Goal: Answer question/provide support

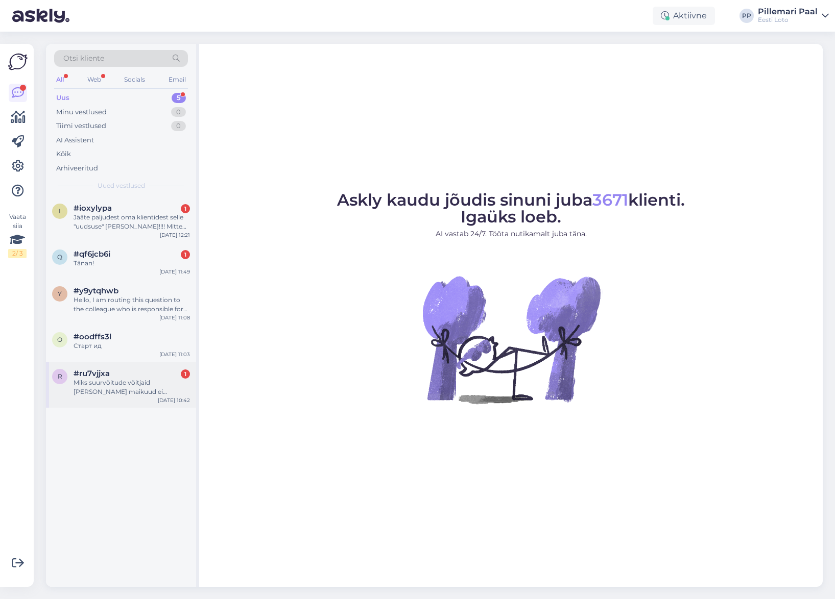
click at [115, 391] on div "Miks suurvõitude võitjaid [PERSON_NAME] maikuud ei avalikustata" at bounding box center [132, 387] width 116 height 18
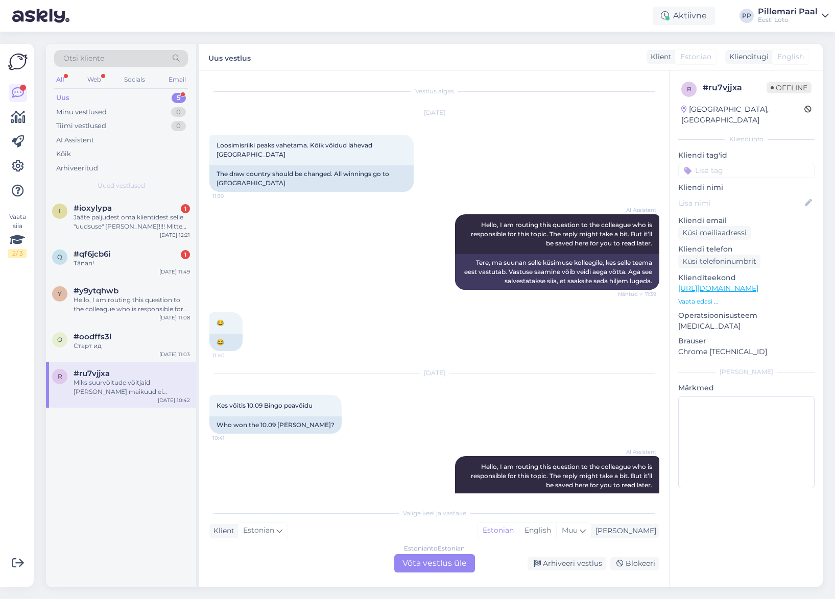
scroll to position [111, 0]
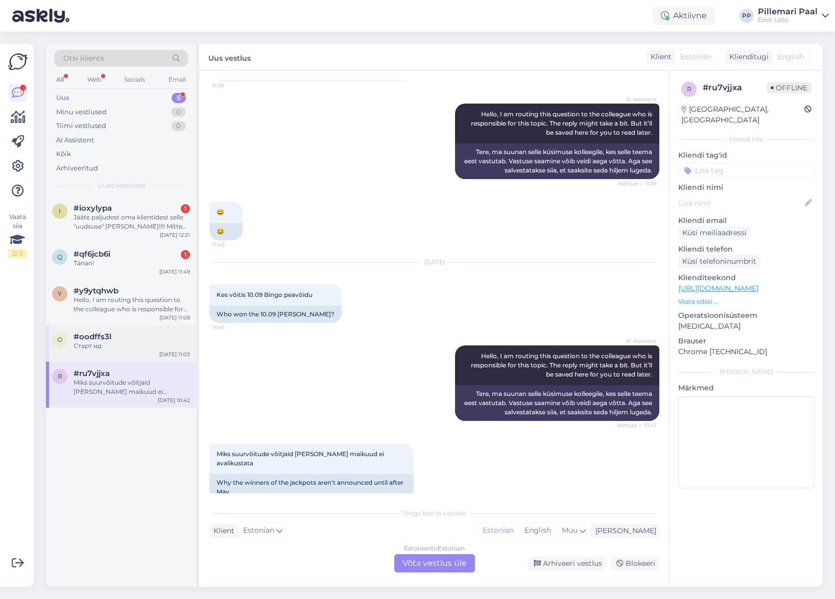
click at [104, 344] on div "Старт ид" at bounding box center [132, 346] width 116 height 9
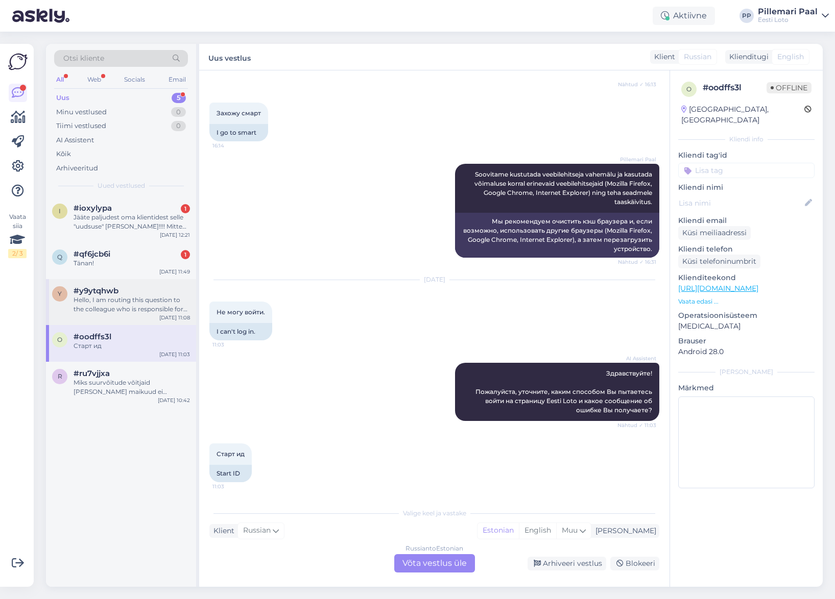
click at [110, 303] on div "Hello, I am routing this question to the colleague who is responsible for this …" at bounding box center [132, 305] width 116 height 18
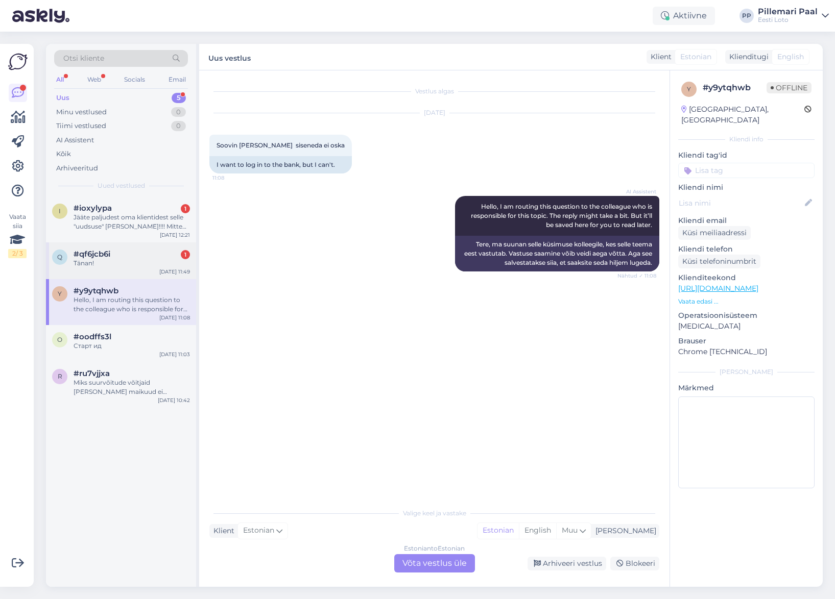
click at [110, 266] on div "Tänan!" at bounding box center [132, 263] width 116 height 9
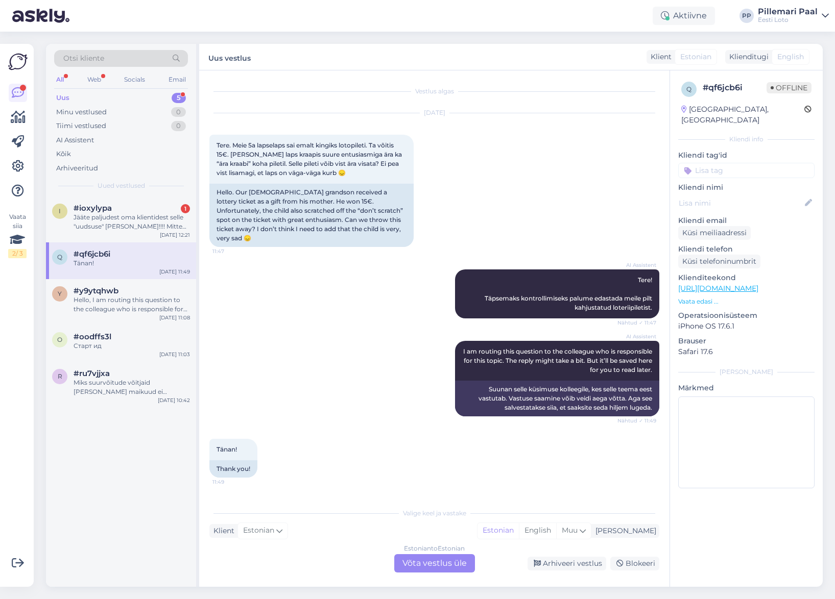
click at [428, 562] on div "Estonian to Estonian Võta vestlus üle" at bounding box center [434, 563] width 81 height 18
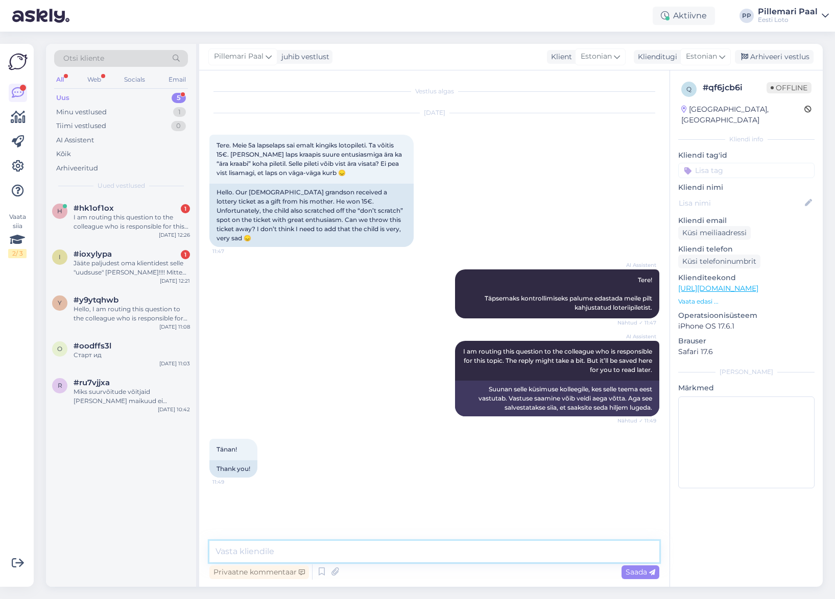
click at [332, 551] on textarea at bounding box center [434, 551] width 450 height 21
paste textarea "Rikutud kiirloterii pileti kontrollimiseks palume esitada avalduse Eesti Lotole…"
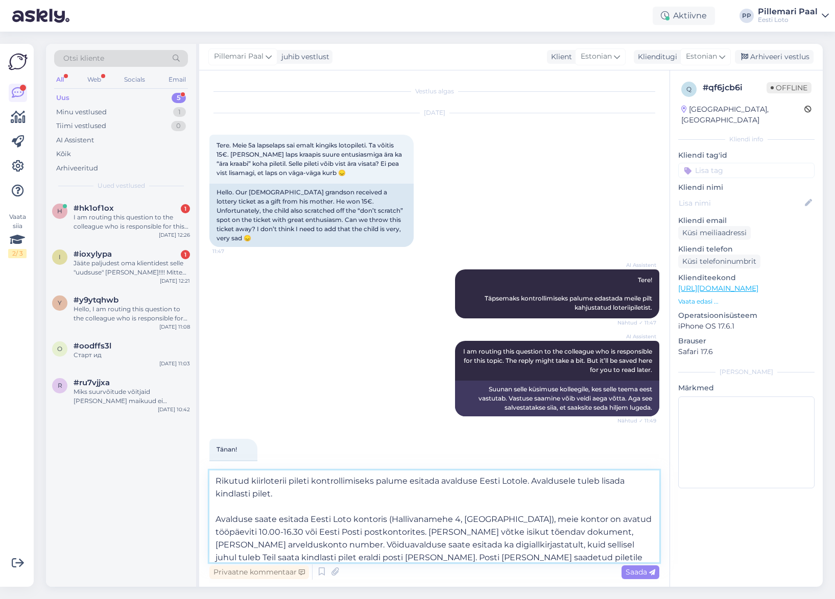
drag, startPoint x: 371, startPoint y: 483, endPoint x: 382, endPoint y: 502, distance: 22.0
click at [371, 483] on textarea "Rikutud kiirloterii pileti kontrollimiseks palume esitada avalduse Eesti Lotole…" at bounding box center [434, 517] width 450 height 92
type textarea "Rikutud kiirloterii pileti kontrollimiseks ja võidu väljamaksmiseks palume esit…"
click at [633, 573] on span "Saada" at bounding box center [640, 572] width 30 height 9
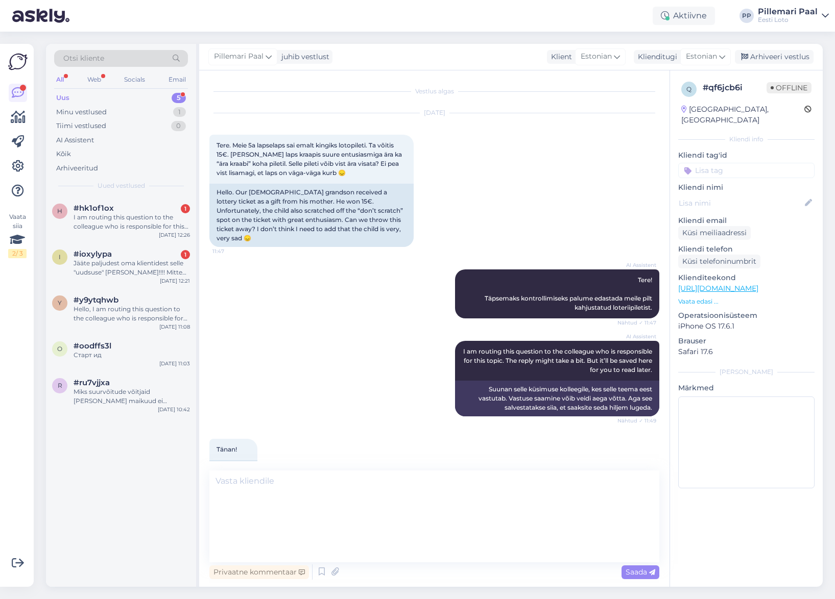
scroll to position [120, 0]
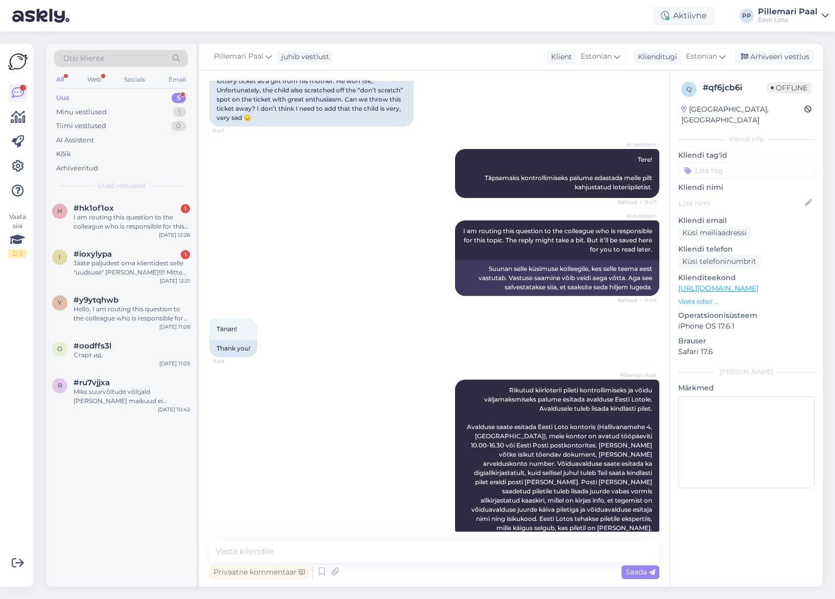
click at [709, 163] on input at bounding box center [746, 170] width 136 height 15
type input "kiir"
click at [719, 194] on span "kiirloterii" at bounding box center [723, 197] width 27 height 6
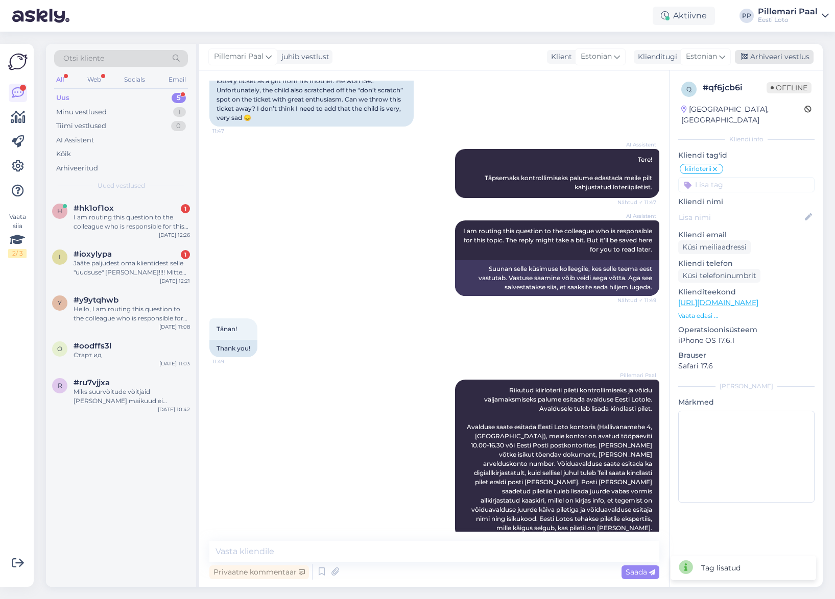
click at [773, 60] on div "Arhiveeri vestlus" at bounding box center [774, 57] width 79 height 14
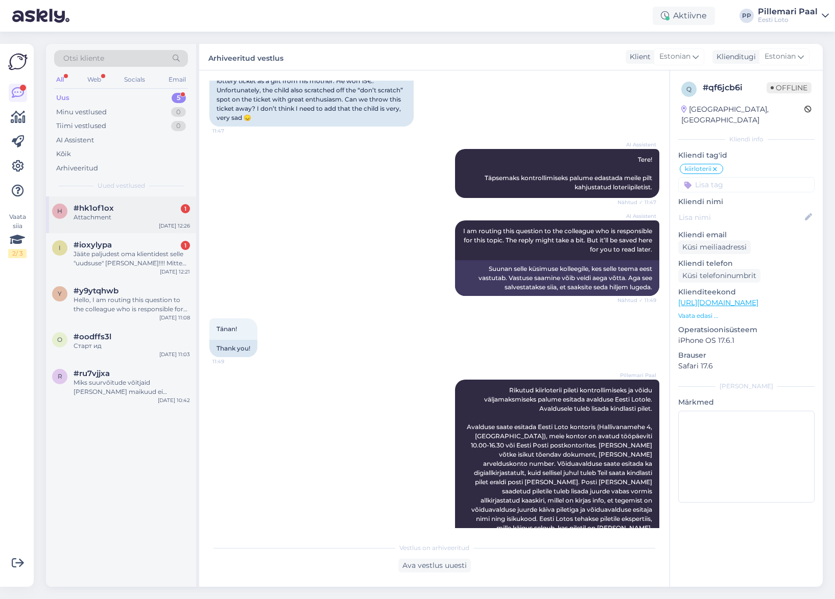
click at [108, 221] on div "Attachment" at bounding box center [132, 217] width 116 height 9
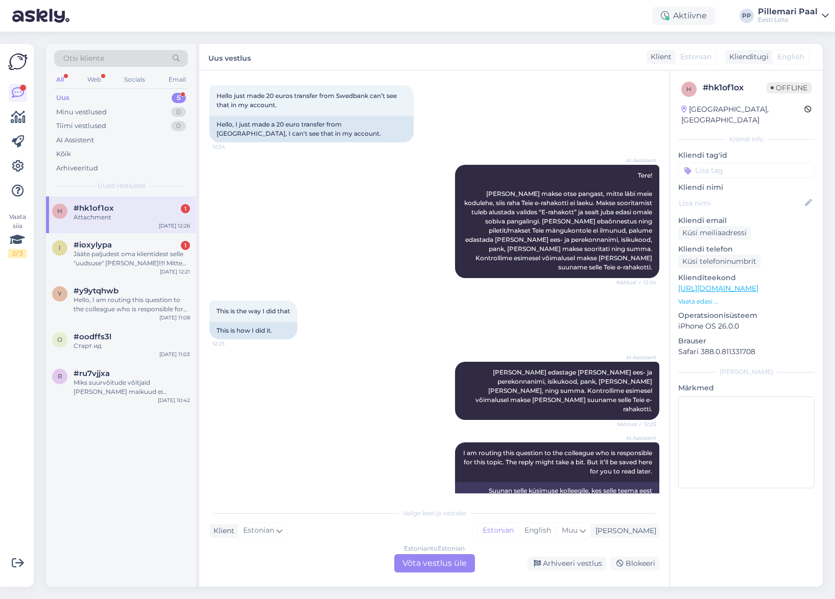
scroll to position [67, 0]
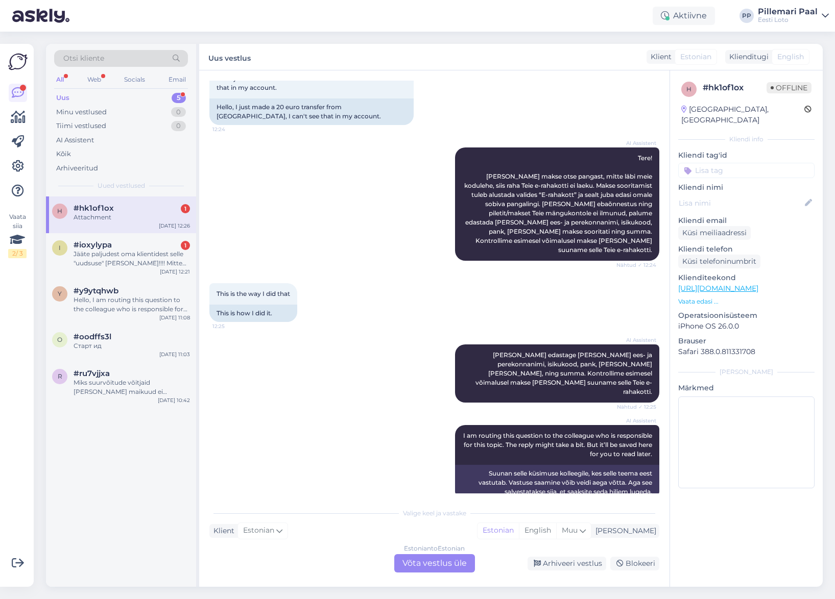
click at [437, 567] on div "Estonian to Estonian Võta vestlus üle" at bounding box center [434, 563] width 81 height 18
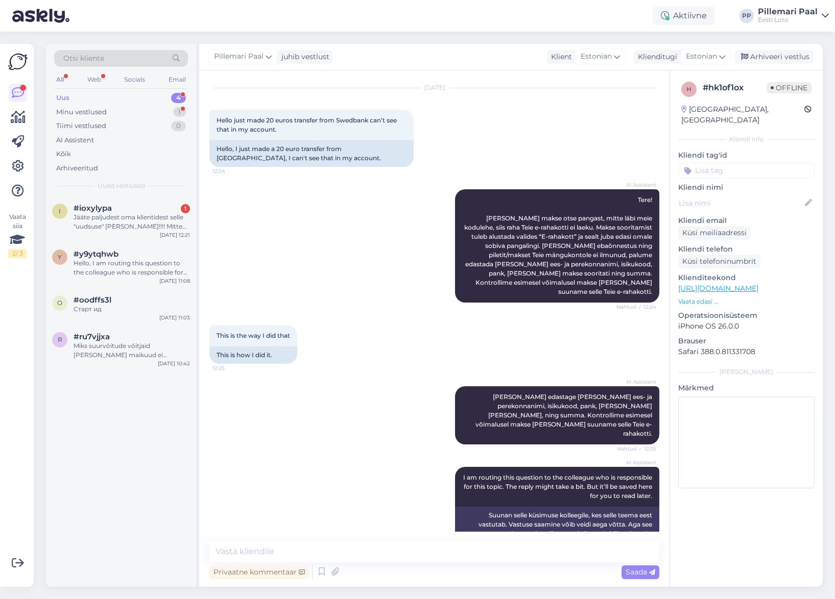
scroll to position [29, 0]
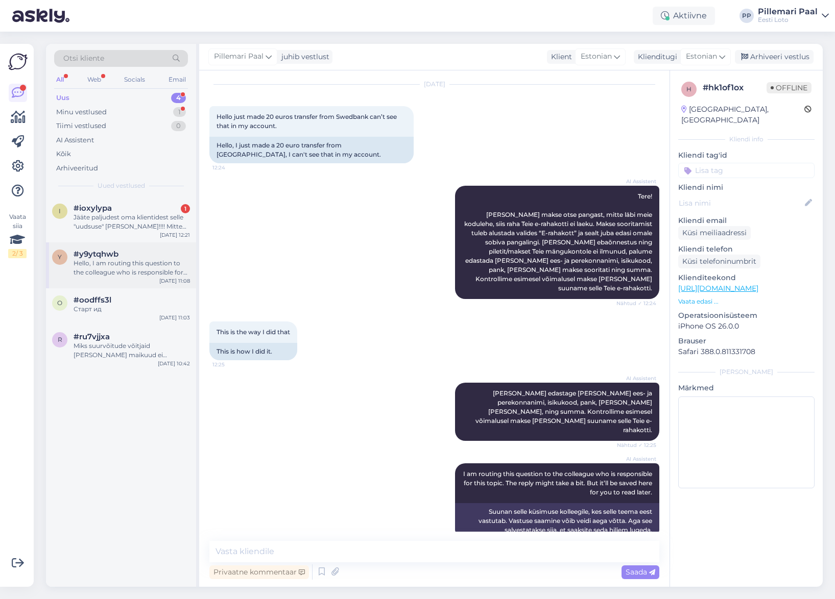
click at [100, 261] on div "Hello, I am routing this question to the colleague who is responsible for this …" at bounding box center [132, 268] width 116 height 18
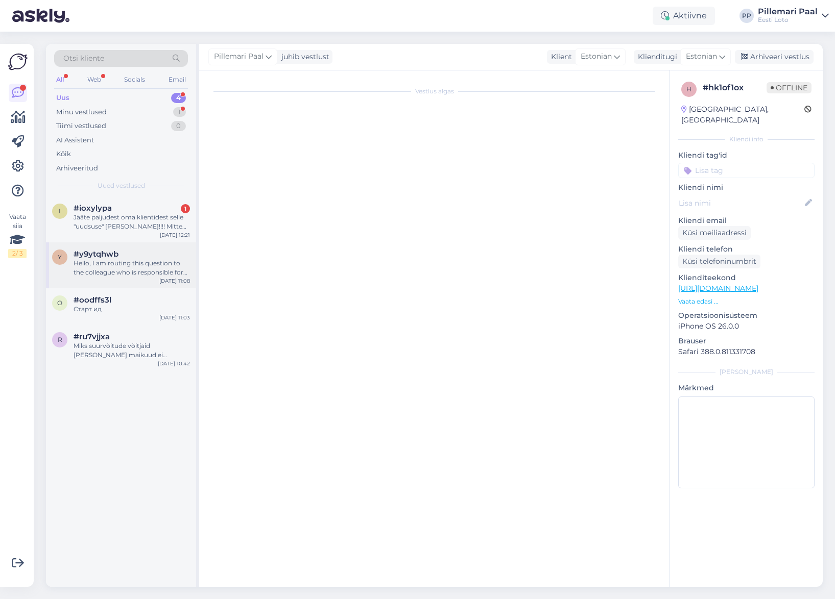
scroll to position [0, 0]
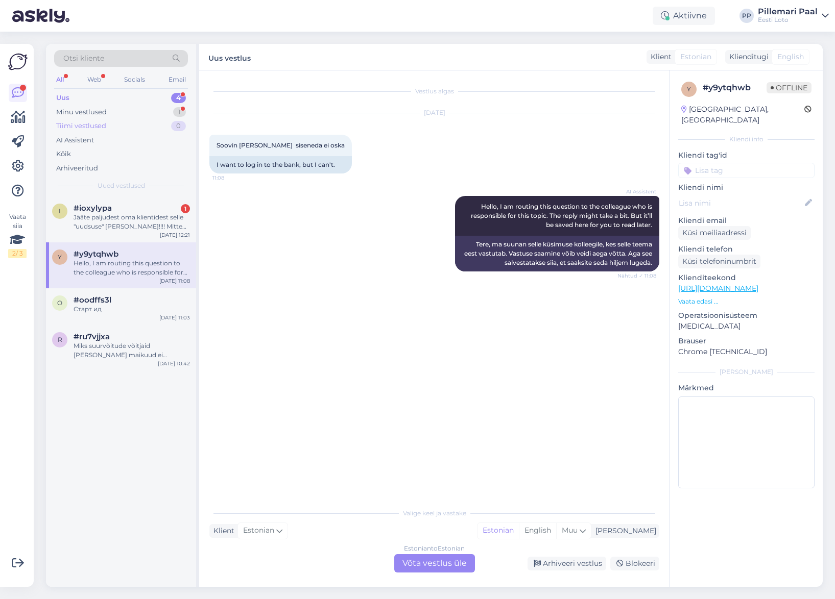
click at [80, 127] on div "Tiimi vestlused" at bounding box center [81, 126] width 50 height 10
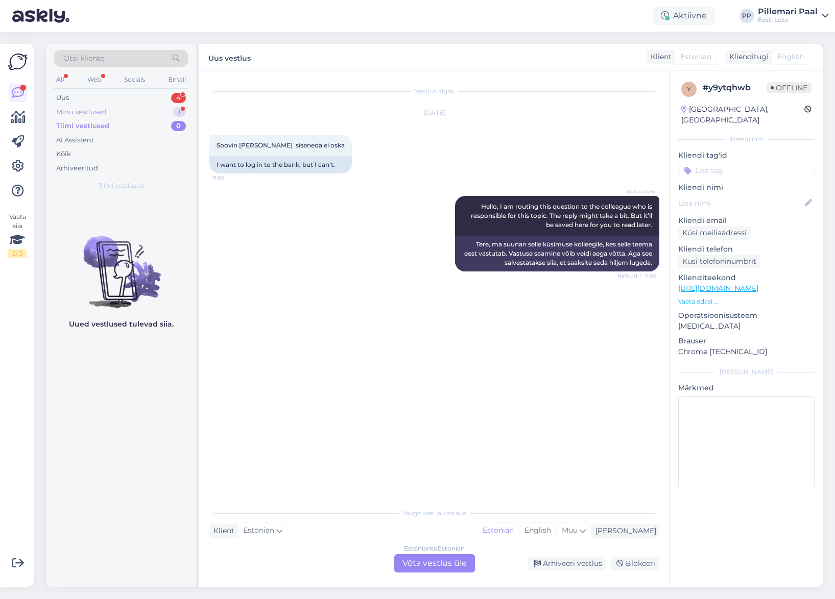
click at [86, 112] on div "Minu vestlused" at bounding box center [81, 112] width 51 height 10
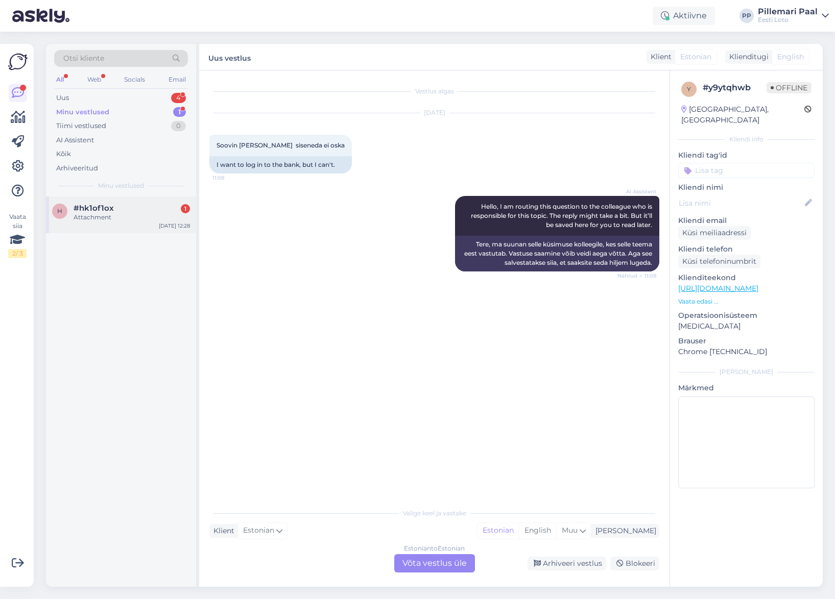
click at [88, 215] on div "Attachment" at bounding box center [132, 217] width 116 height 9
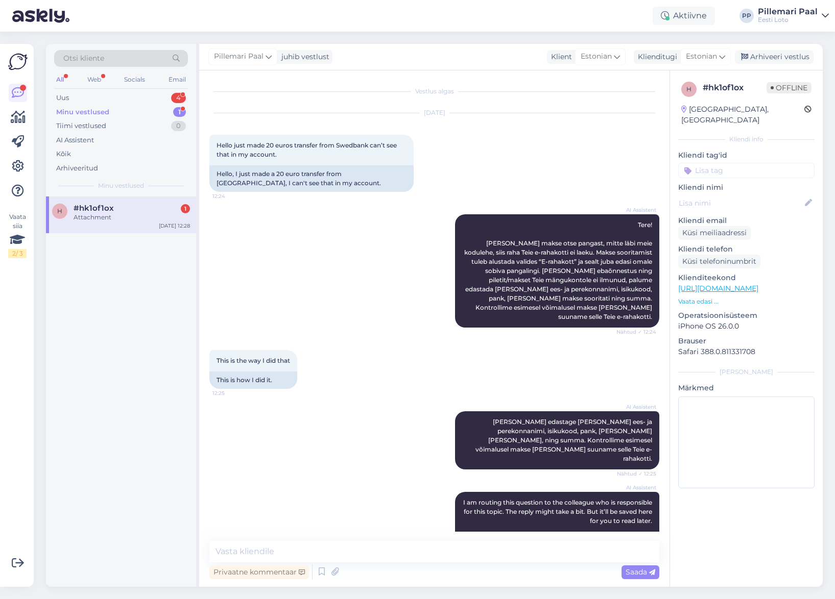
scroll to position [29, 0]
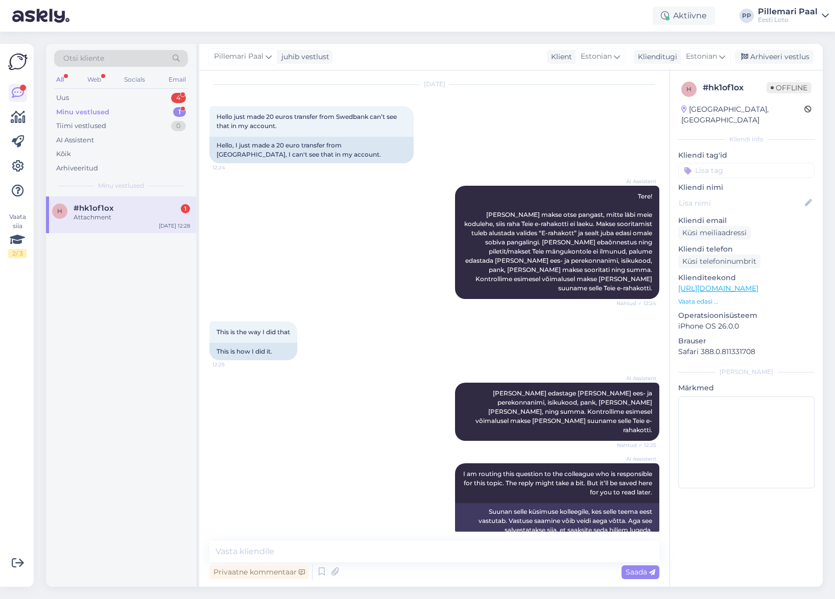
click at [109, 218] on div "Attachment" at bounding box center [132, 217] width 116 height 9
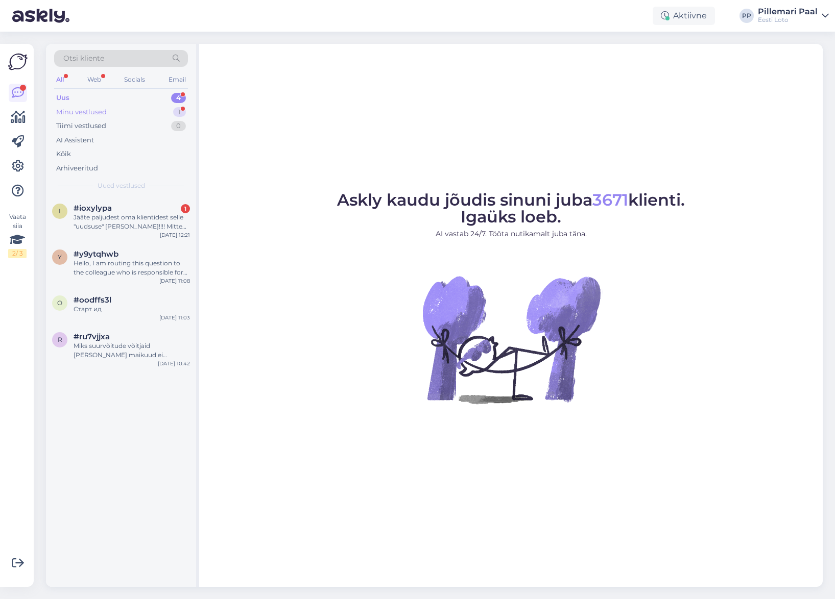
click at [100, 110] on div "Minu vestlused" at bounding box center [81, 112] width 51 height 10
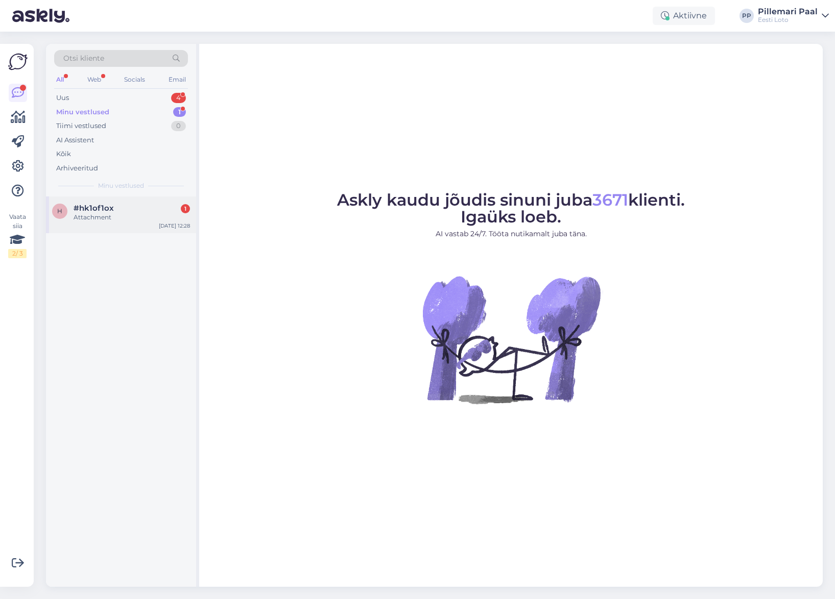
click at [123, 207] on div "#hk1of1ox 1" at bounding box center [132, 208] width 116 height 9
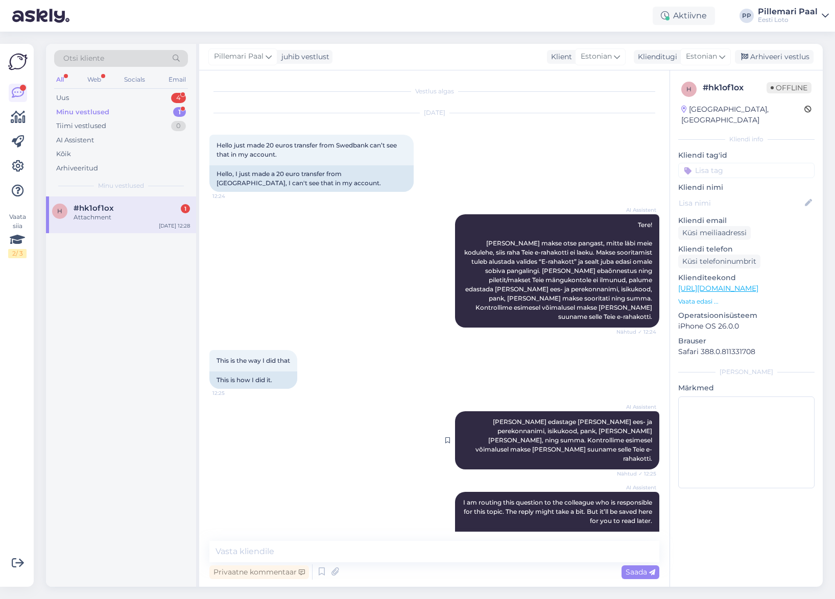
scroll to position [29, 0]
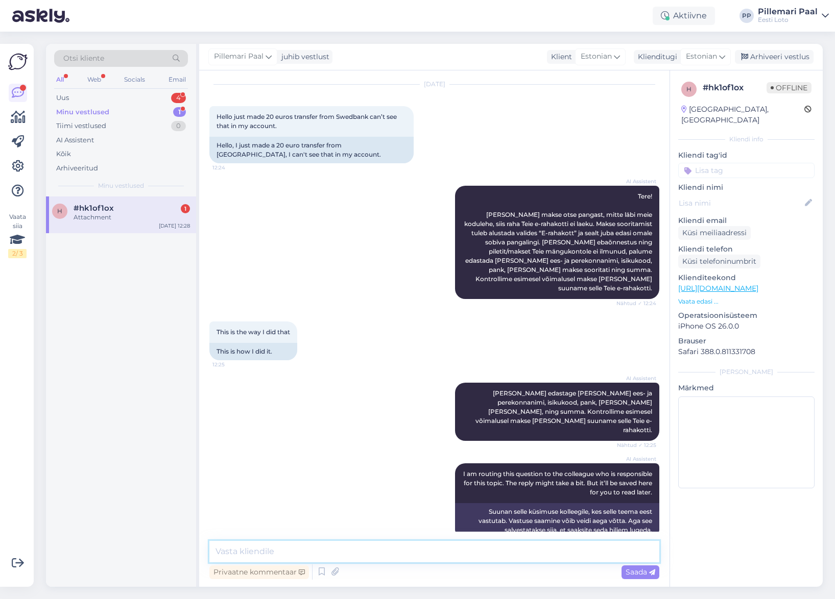
drag, startPoint x: 269, startPoint y: 551, endPoint x: 264, endPoint y: 550, distance: 5.2
click at [269, 551] on textarea at bounding box center [434, 551] width 450 height 21
paste textarea "Kontrollisime ostu üle ja raha tagastasime Teie e-rahakotti. Loosimisel osalemi…"
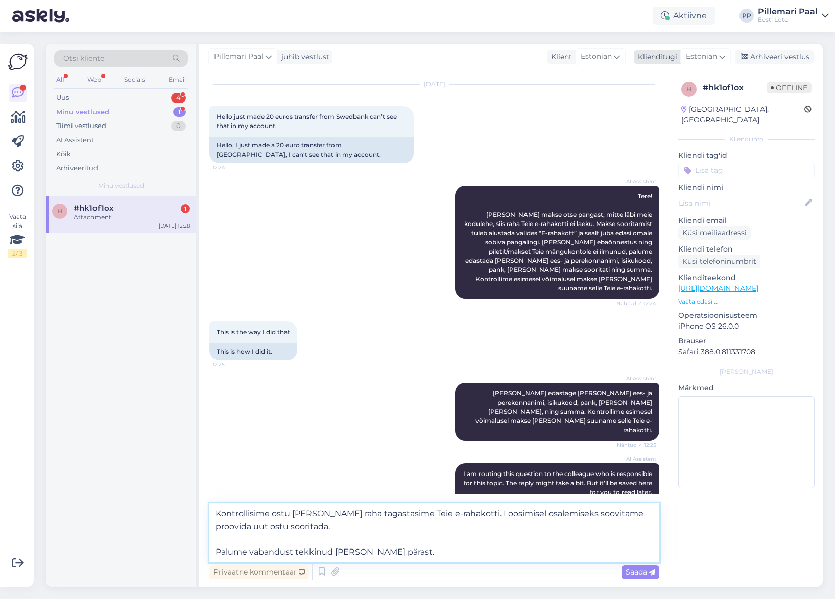
type textarea "Kontrollisime ostu üle ja raha tagastasime Teie e-rahakotti. Loosimisel osalemi…"
click at [719, 56] on icon at bounding box center [722, 56] width 6 height 11
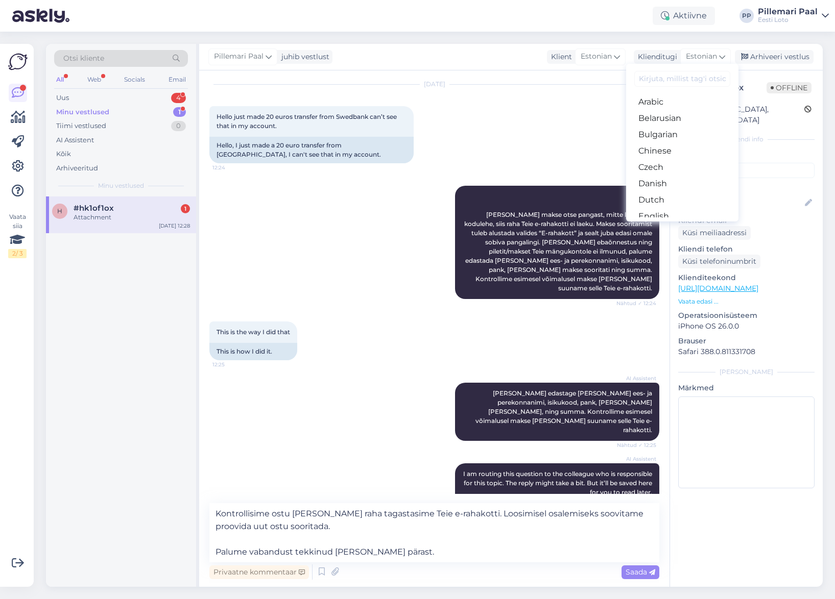
click at [660, 83] on input at bounding box center [682, 79] width 96 height 16
type input "en"
click at [658, 99] on link "English" at bounding box center [682, 102] width 112 height 16
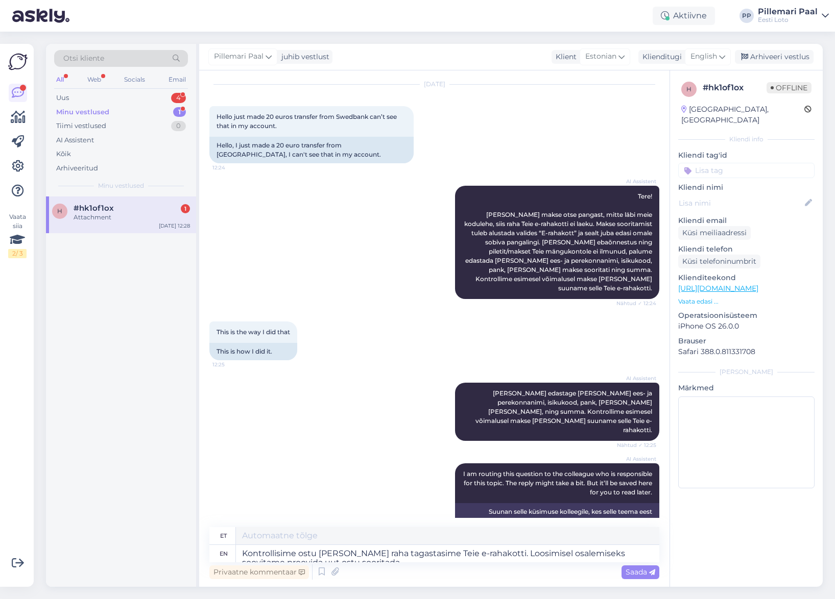
type textarea "Kontrollisime ostu üle ja raha tagastasime Teie e-rahakotti. Loosimisel osalemi…"
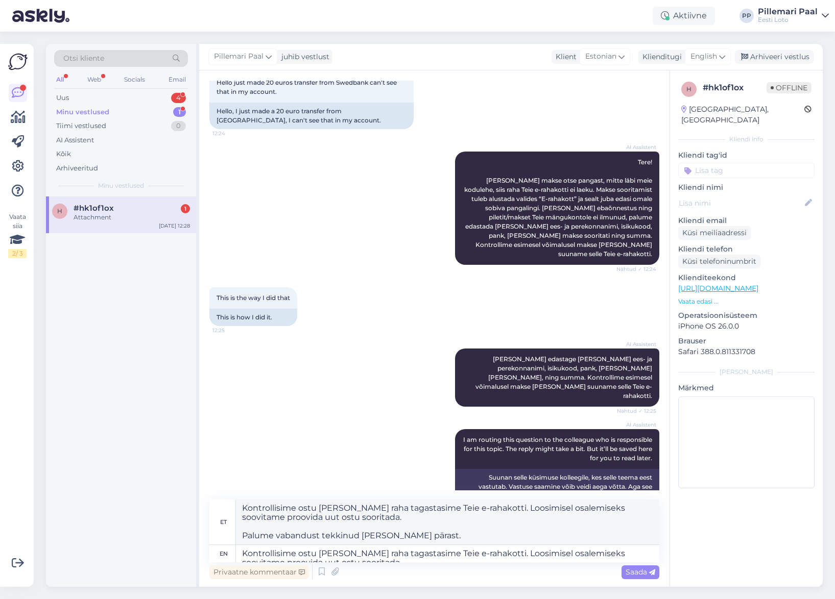
scroll to position [70, 0]
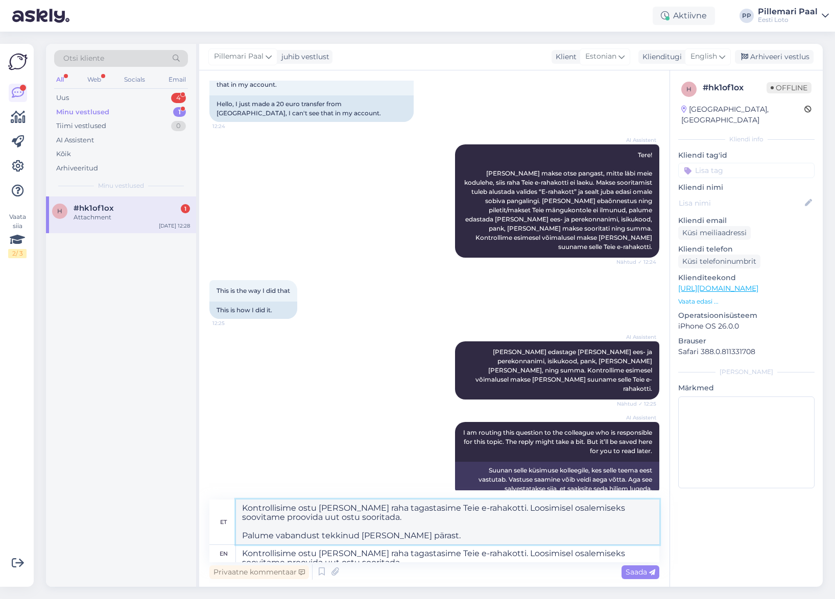
click at [327, 525] on textarea "Kontrollisime ostu üle ja raha tagastasime Teie e-rahakotti. Loosimisel osalemi…" at bounding box center [447, 522] width 423 height 45
drag, startPoint x: 406, startPoint y: 557, endPoint x: 218, endPoint y: 535, distance: 188.6
click at [218, 535] on div "et Kontrollisime ostu üle ja raha tagastasime Teie e-rahakotti. Loosimisel osal…" at bounding box center [434, 531] width 450 height 63
drag, startPoint x: 322, startPoint y: 525, endPoint x: 339, endPoint y: 531, distance: 17.9
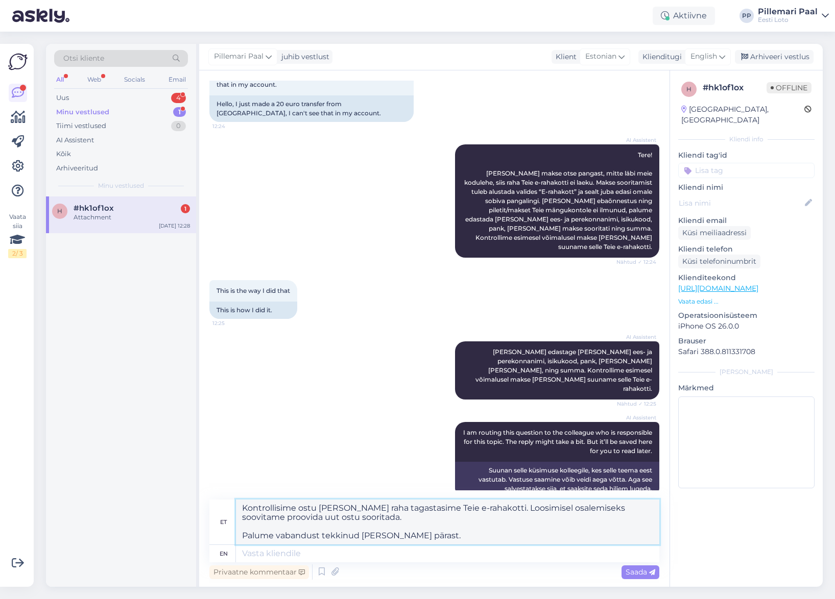
click at [322, 525] on textarea "Kontrollisime ostu üle ja raha tagastasime Teie e-rahakotti. Loosimisel osalemi…" at bounding box center [447, 522] width 423 height 45
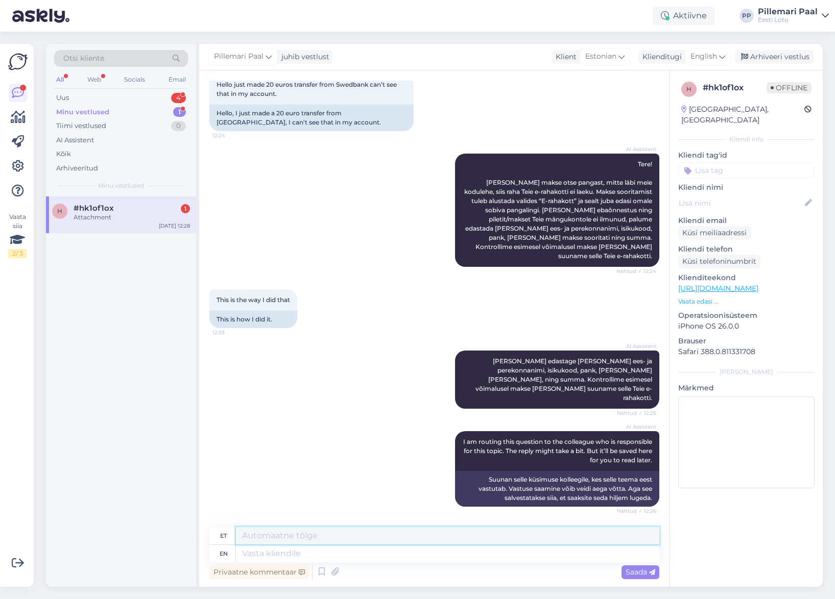
scroll to position [42, 0]
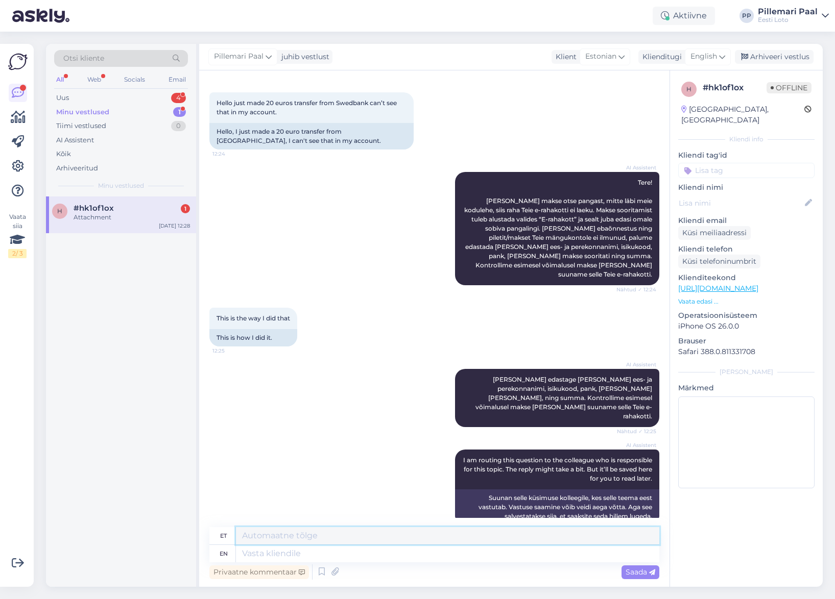
paste textarea "Kontrollisime ostu üle ja raha tagastasime Teie e-rahakotti. Loosimisel osalemi…"
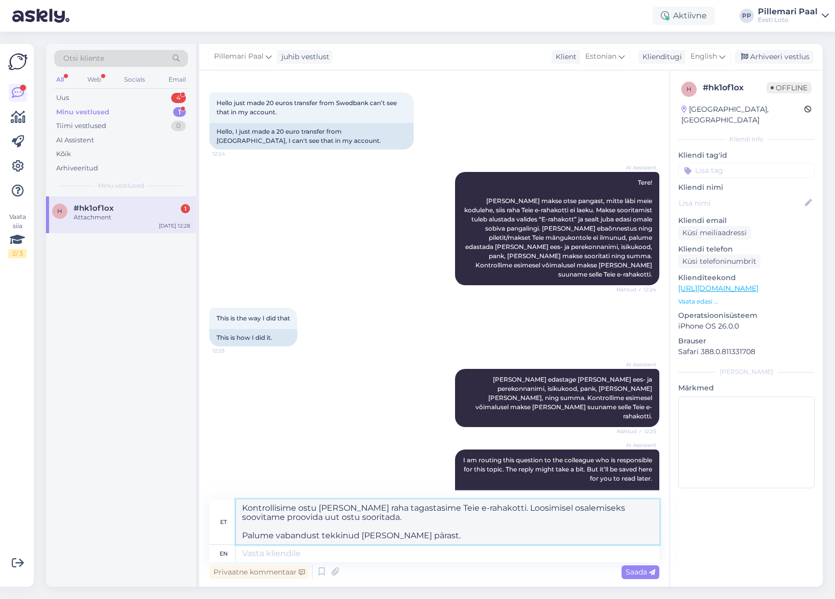
scroll to position [70, 0]
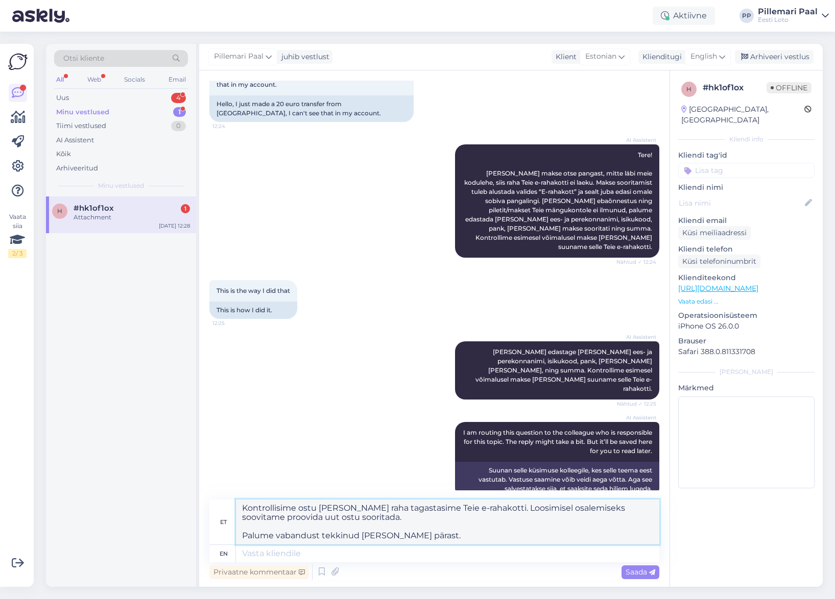
drag, startPoint x: 482, startPoint y: 510, endPoint x: 492, endPoint y: 522, distance: 14.8
click at [492, 522] on textarea "Kontrollisime ostu üle ja raha tagastasime Teie e-rahakotti. Loosimisel osalemi…" at bounding box center [447, 522] width 423 height 45
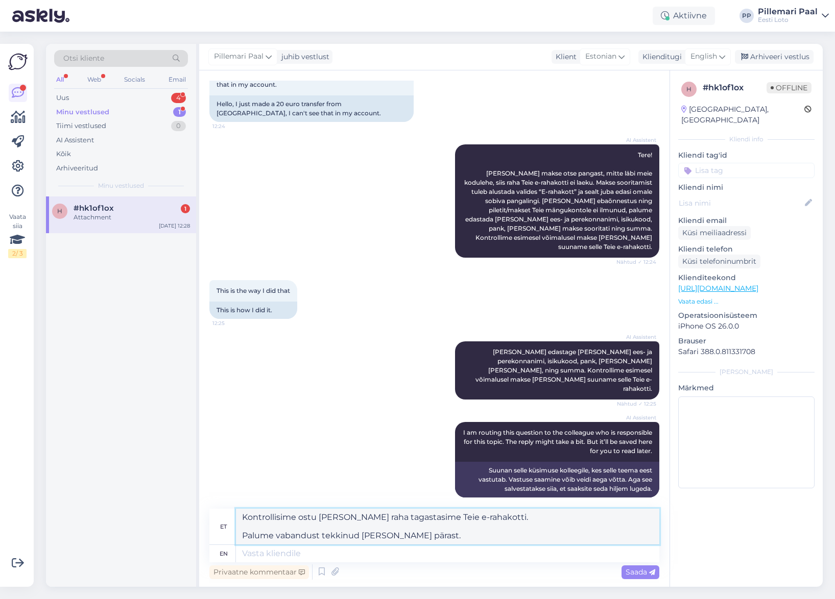
scroll to position [61, 0]
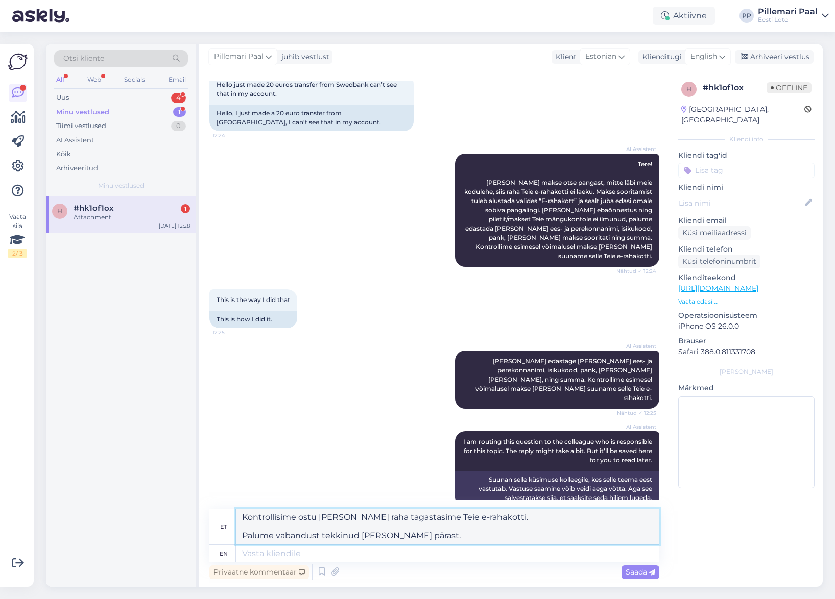
type textarea "Kontrollisime ostu üle ja raha tagastasime Teie e-rahakotti. Palume vabandust t…"
click at [277, 560] on textarea at bounding box center [447, 553] width 423 height 17
click at [645, 574] on span "Saada" at bounding box center [640, 572] width 30 height 9
drag, startPoint x: 389, startPoint y: 538, endPoint x: 215, endPoint y: 509, distance: 176.4
click at [214, 509] on div "et Kontrollisime ostu üle ja raha tagastasime Teie e-rahakotti. Palume vabandus…" at bounding box center [434, 527] width 450 height 36
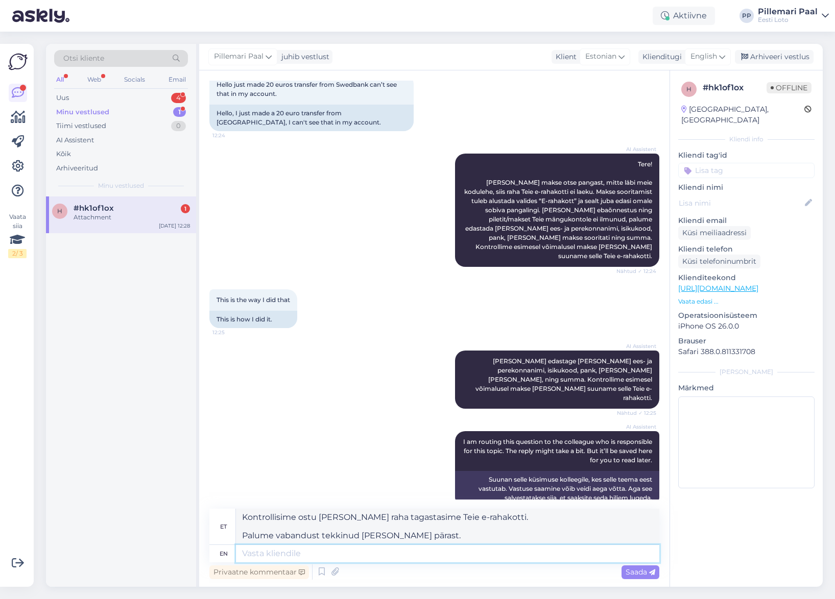
click at [261, 554] on textarea at bounding box center [447, 553] width 423 height 17
paste textarea "Kontrollisime ostu üle ja raha tagastasime Teie e-rahakotti. Palume vabandust t…"
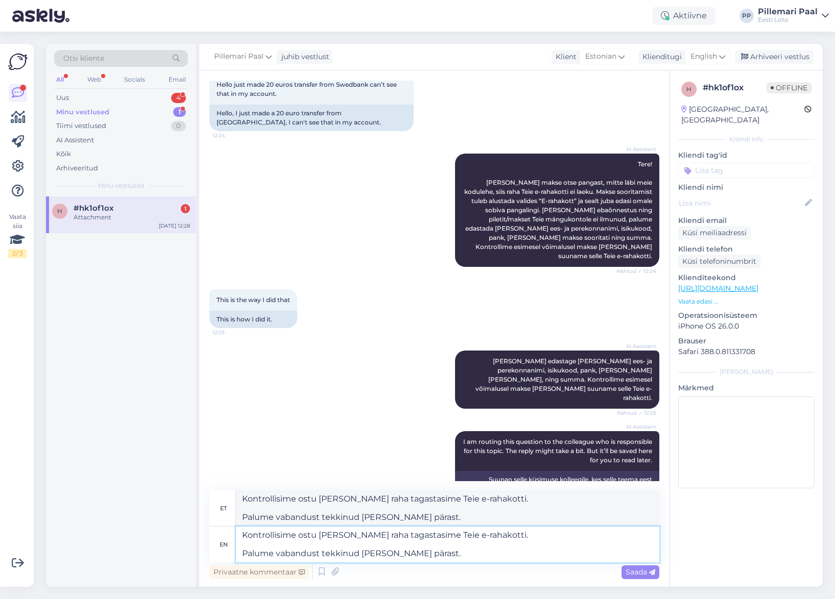
scroll to position [70, 0]
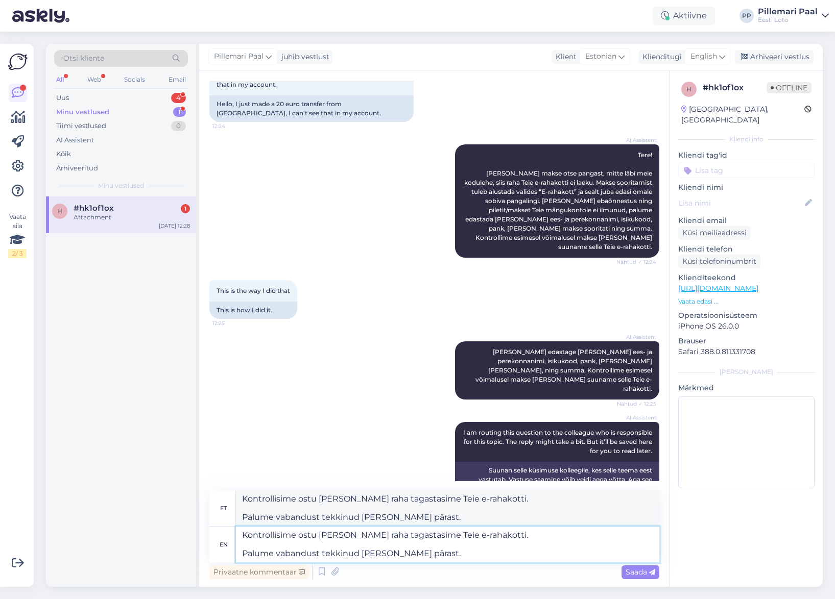
type textarea "Kontrollisime ostu üle ja raha tagastasime Teie e-rahakotti. Palume vabandust t…"
drag, startPoint x: 391, startPoint y: 521, endPoint x: 213, endPoint y: 492, distance: 180.1
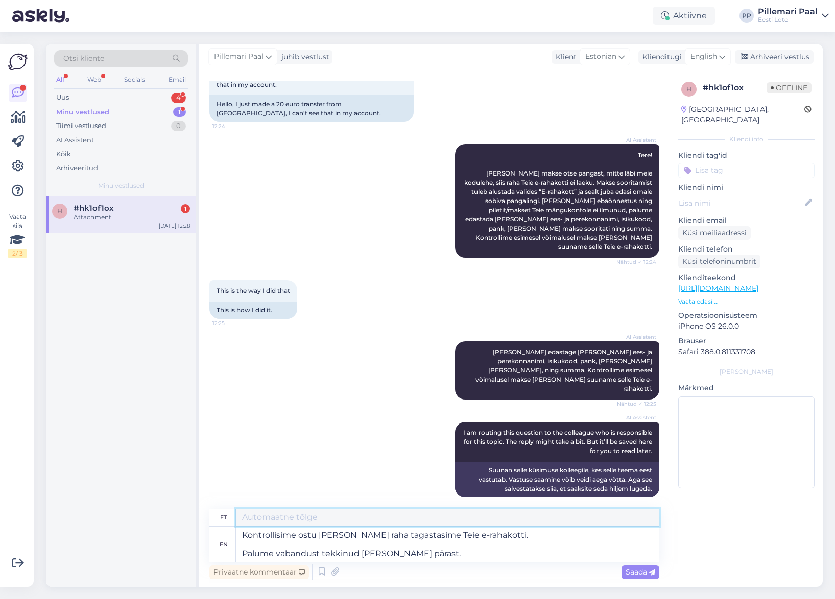
scroll to position [61, 0]
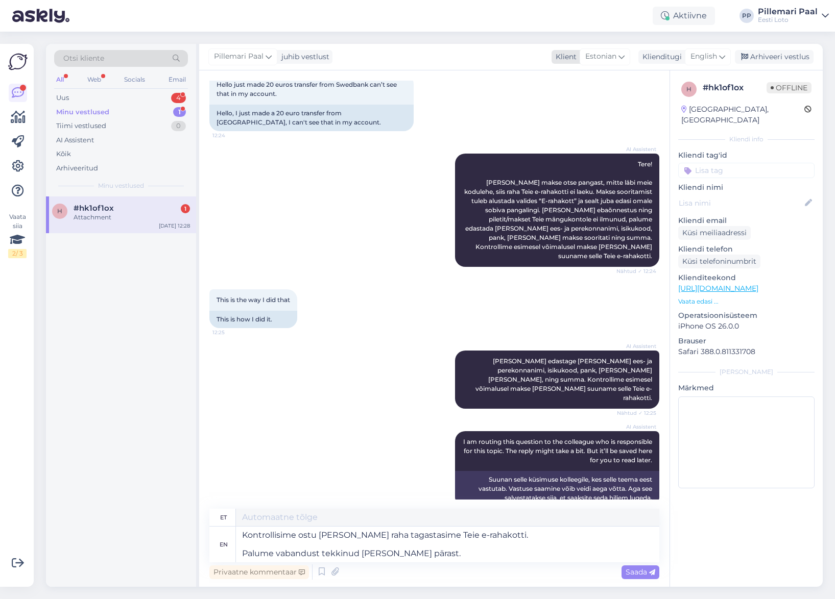
click at [619, 58] on icon at bounding box center [621, 56] width 6 height 11
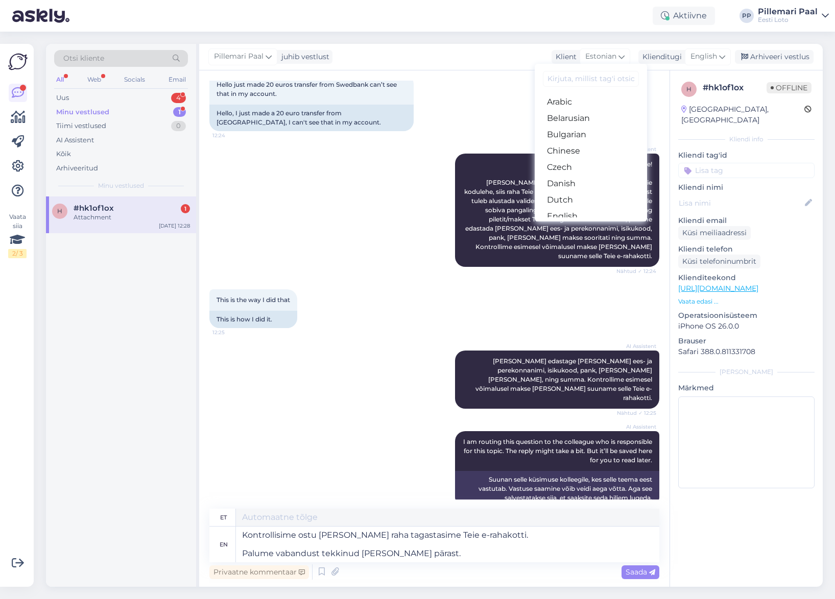
click at [593, 75] on input at bounding box center [591, 79] width 96 height 16
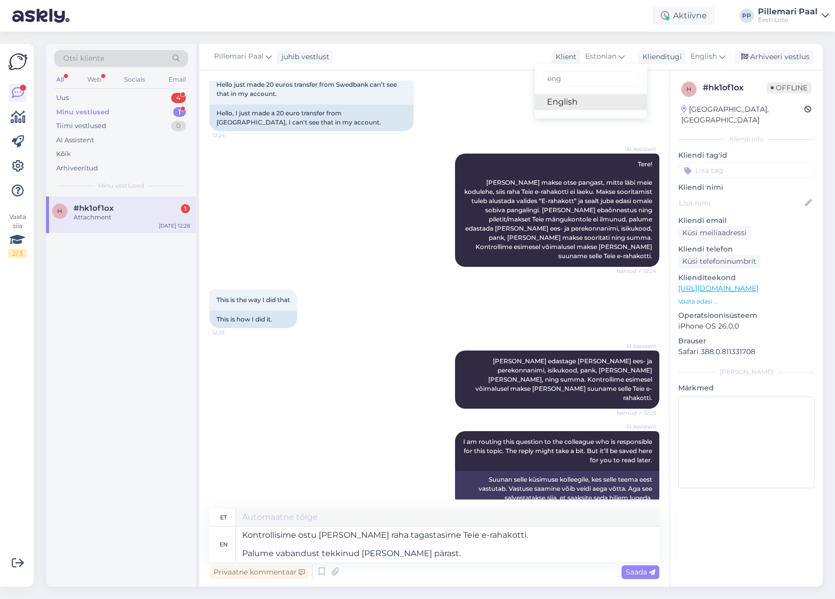
type input "eng"
click at [589, 104] on link "English" at bounding box center [590, 102] width 112 height 16
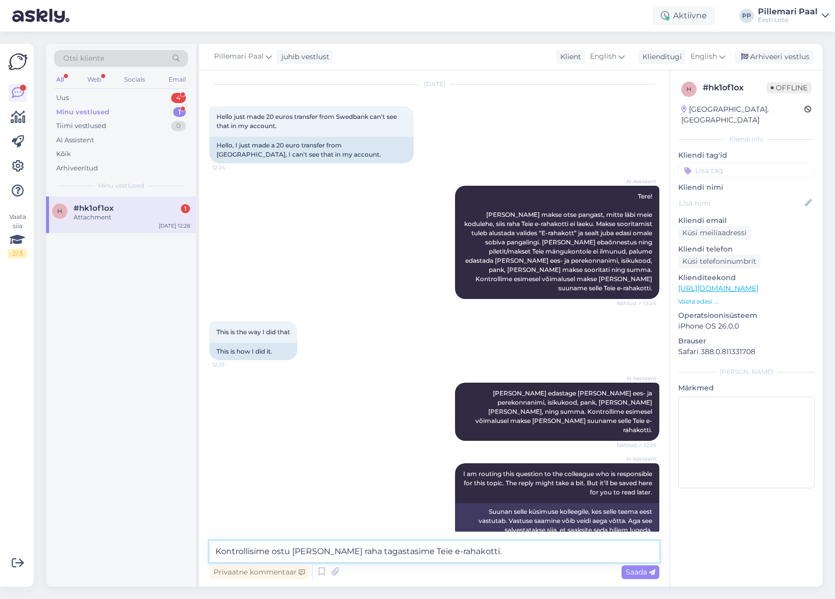
click at [476, 554] on textarea "Kontrollisime ostu üle ja raha tagastasime Teie e-rahakotti. Palume vabandust t…" at bounding box center [434, 551] width 450 height 21
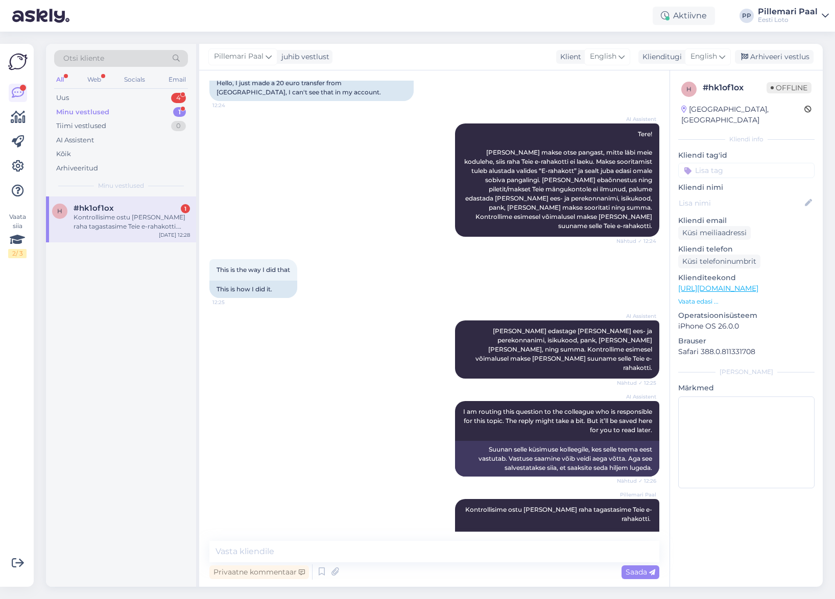
drag, startPoint x: 387, startPoint y: 403, endPoint x: 239, endPoint y: 303, distance: 179.4
click at [386, 403] on div "AI Assistent I am routing this question to the colleague who is responsible for…" at bounding box center [434, 439] width 450 height 98
click at [107, 218] on div "Kontrollisime ostu üle ja raha tagastasime Teie e-rahakotti. Palume vabandust t…" at bounding box center [132, 222] width 116 height 18
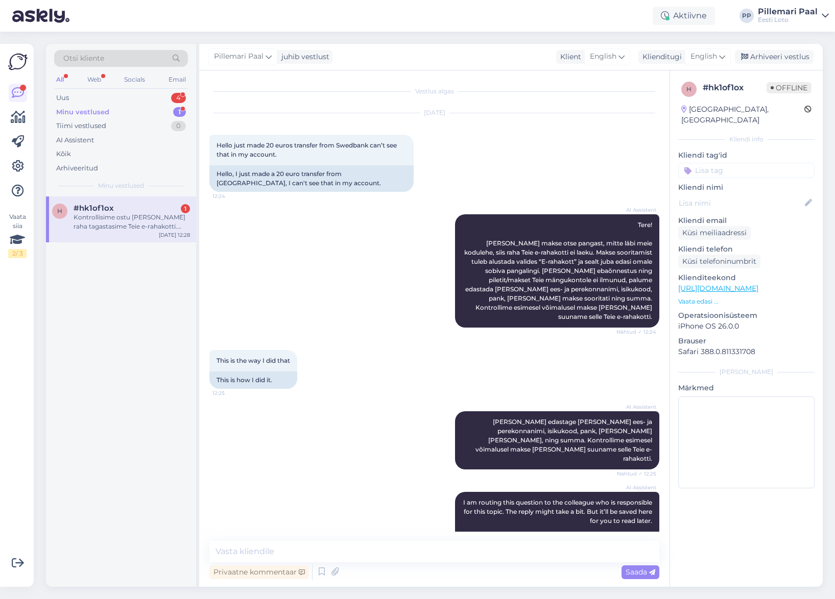
drag, startPoint x: 327, startPoint y: 306, endPoint x: 329, endPoint y: 312, distance: 6.3
click at [329, 312] on div "AI Assistent Tere! Kui teete makse otse pangast, mitte läbi meie kodulehe, siis…" at bounding box center [434, 271] width 450 height 136
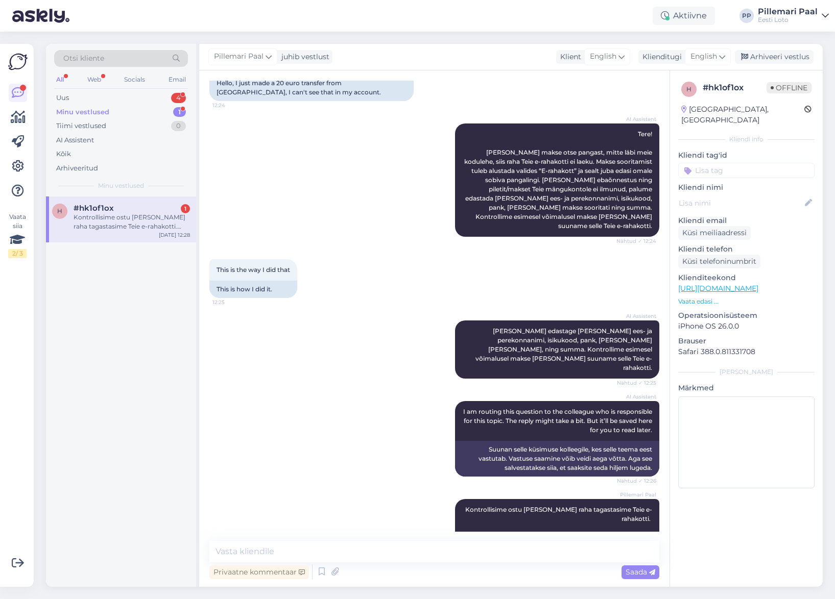
click at [729, 164] on input at bounding box center [746, 170] width 136 height 15
type input "e-ra"
click at [744, 194] on span "E-rahakott" at bounding box center [745, 197] width 33 height 6
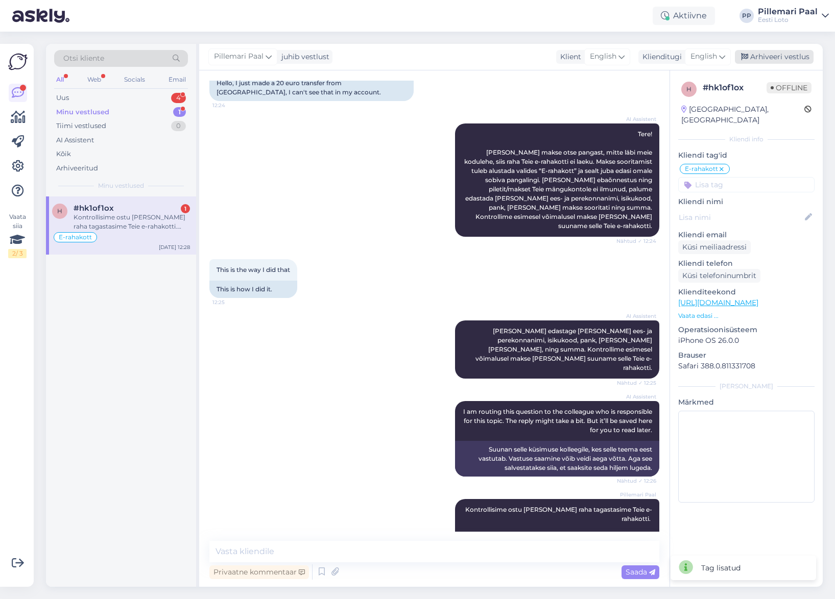
click at [783, 56] on div "Arhiveeri vestlus" at bounding box center [774, 57] width 79 height 14
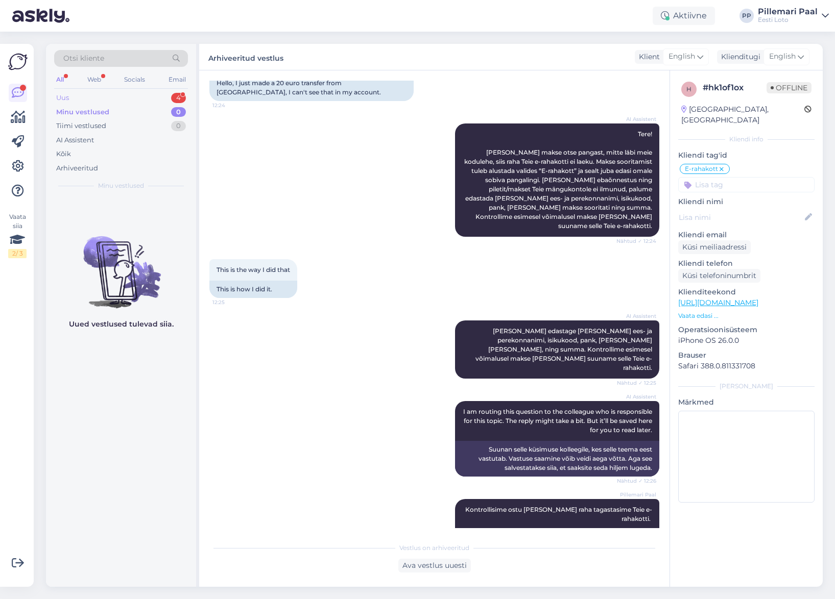
click at [64, 97] on div "Uus" at bounding box center [62, 98] width 13 height 10
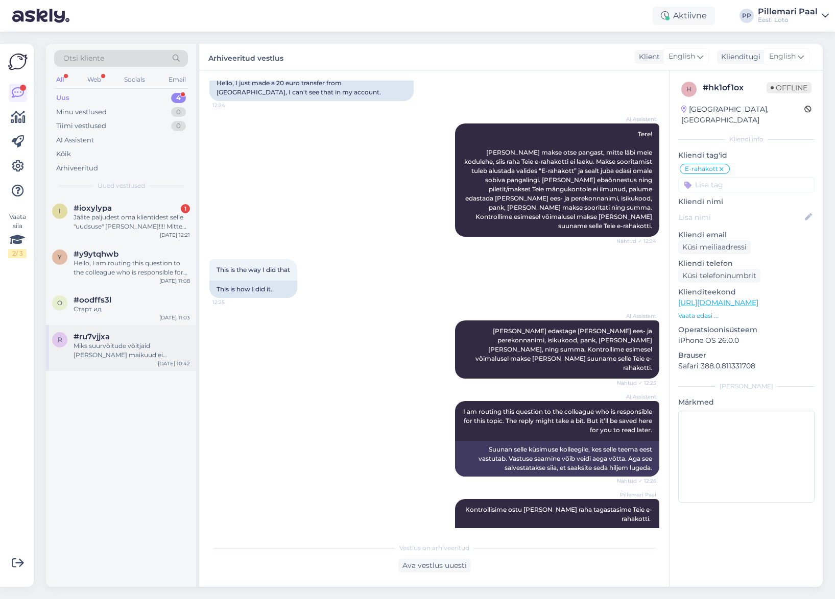
click at [110, 349] on div "Miks suurvõitude võitjaid [PERSON_NAME] maikuud ei avalikustata" at bounding box center [132, 351] width 116 height 18
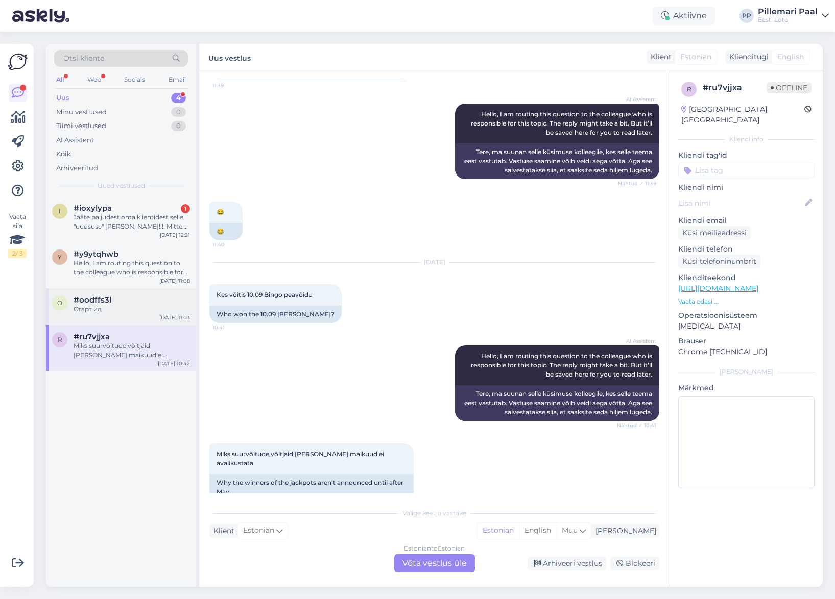
click at [120, 311] on div "Старт ид" at bounding box center [132, 309] width 116 height 9
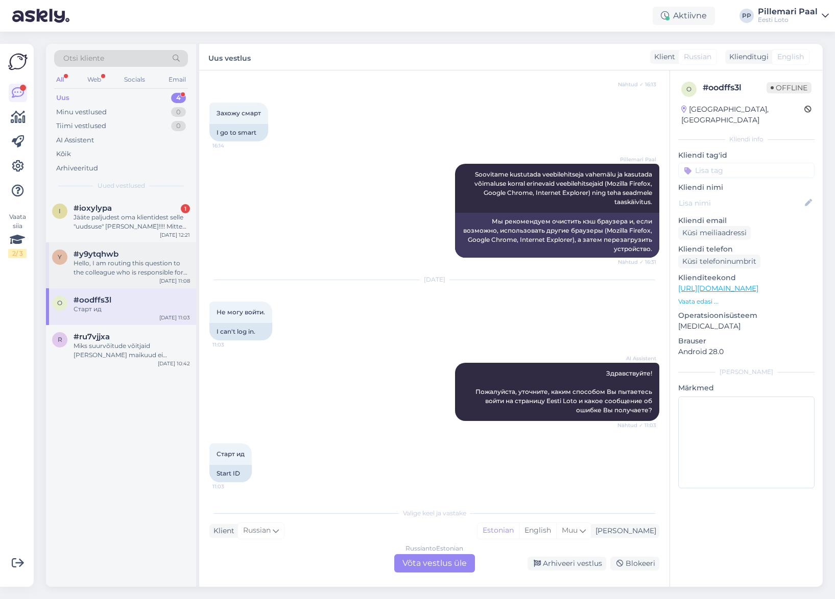
click at [121, 271] on div "Hello, I am routing this question to the colleague who is responsible for this …" at bounding box center [132, 268] width 116 height 18
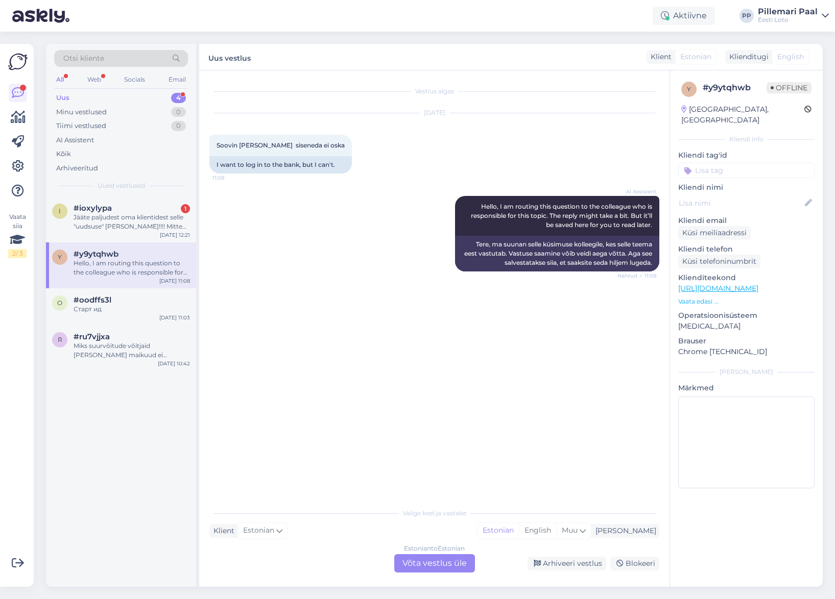
scroll to position [0, 0]
click at [120, 236] on div "i #ioxylypa 1 Jääte paljudest oma klientidest selle "uudsuse" pärast ilma!!!! M…" at bounding box center [121, 220] width 150 height 46
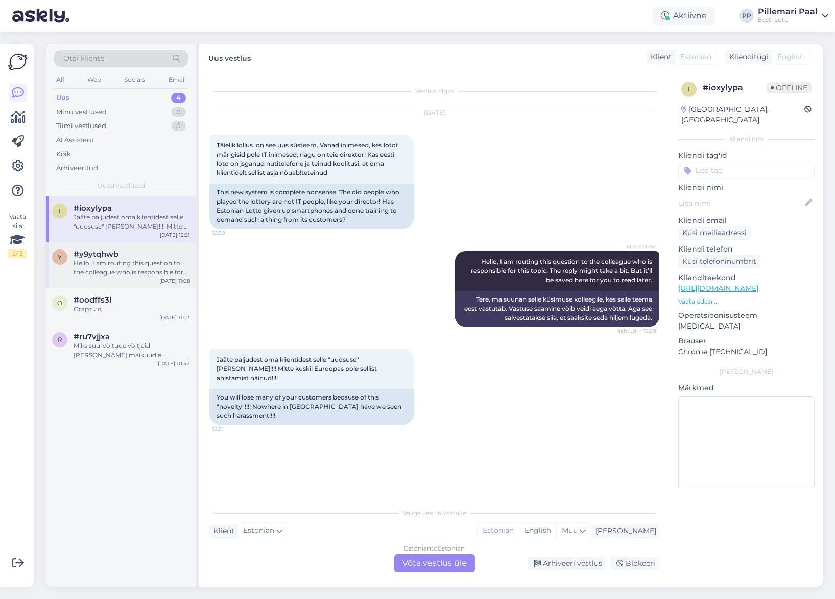
click at [121, 258] on div "#y9ytqhwb Hello, I am routing this question to the colleague who is responsible…" at bounding box center [132, 264] width 116 height 28
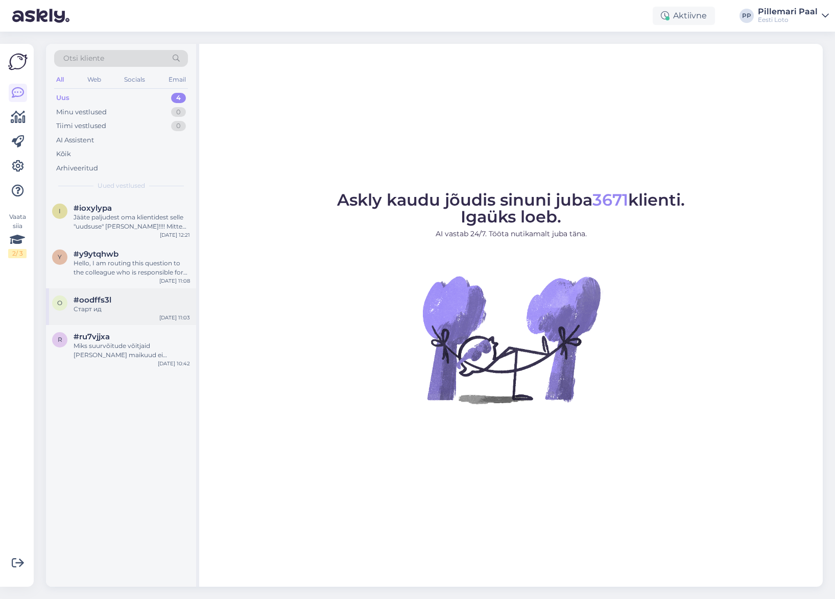
click at [112, 313] on div "Старт ид" at bounding box center [132, 309] width 116 height 9
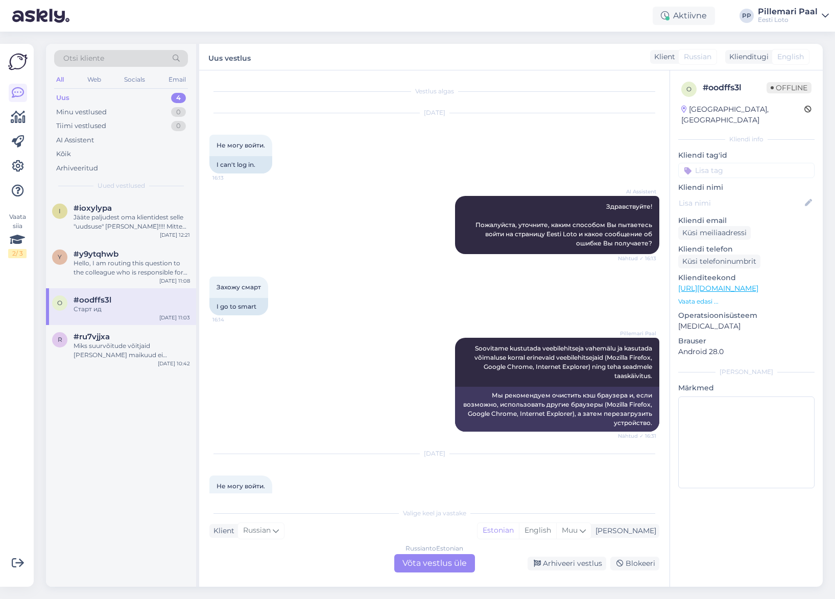
scroll to position [174, 0]
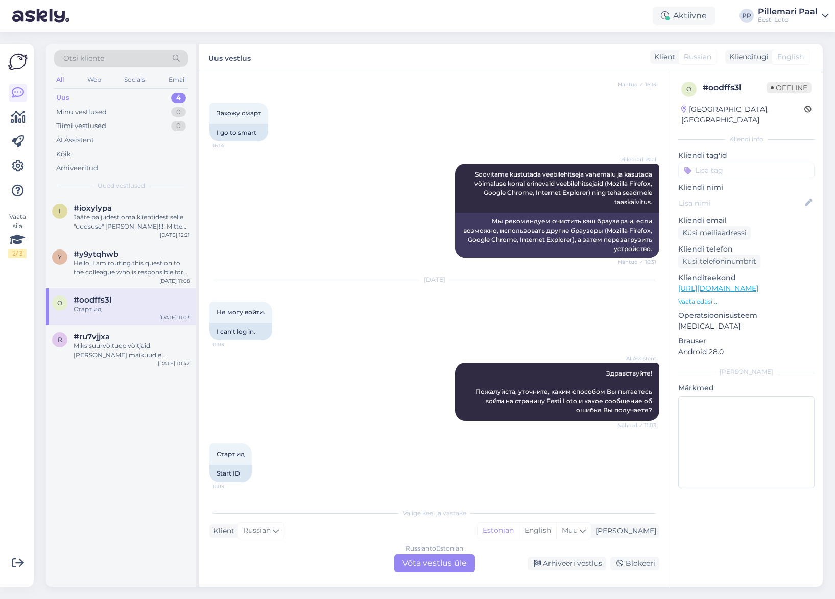
click at [426, 566] on div "Russian to Estonian Võta vestlus üle" at bounding box center [434, 563] width 81 height 18
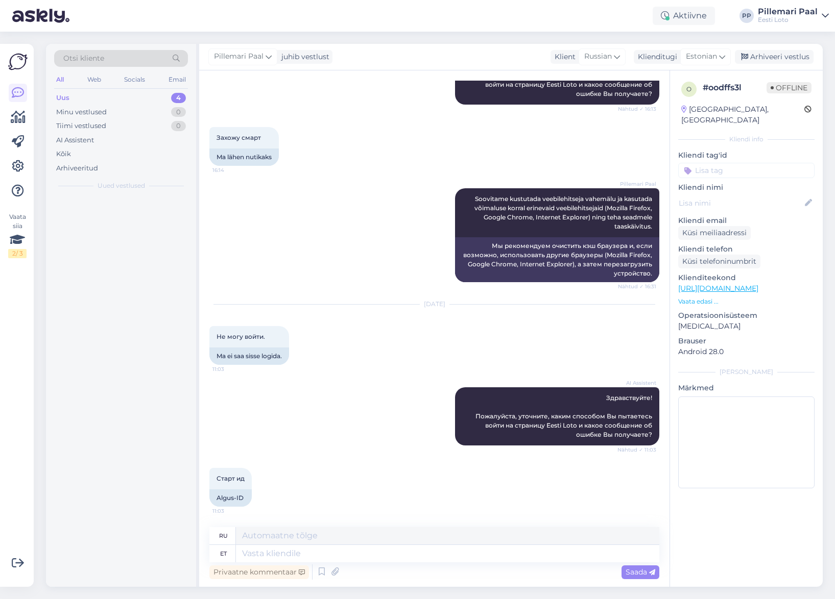
scroll to position [150, 0]
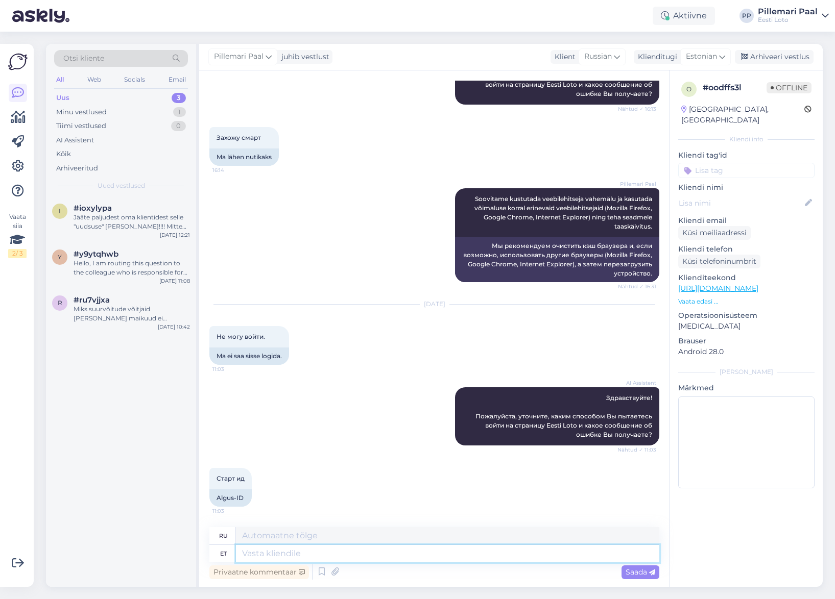
click at [322, 557] on textarea at bounding box center [447, 553] width 423 height 17
paste textarea "soovitame uuendada oma seadme operatsioonisüsteemi kõige värskema versioonini."
type textarea "soovitame uuendada oma seadme operatsioonisüsteemi kõige värskema versioonini."
type textarea "Мы рекомендуем обновить операционную систему вашего устройства до последней вер…"
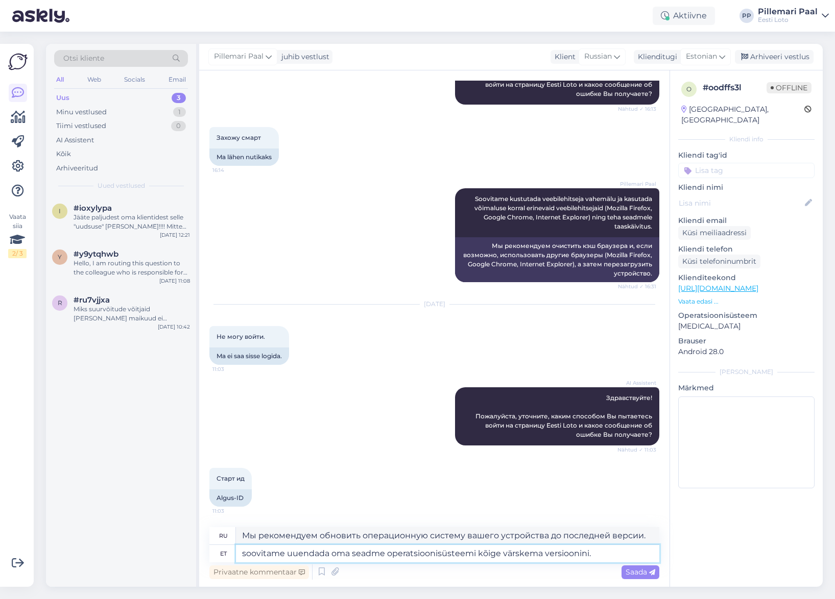
click at [245, 552] on textarea "soovitame uuendada oma seadme operatsioonisüsteemi kõige värskema versioonini." at bounding box center [447, 553] width 423 height 17
click at [609, 555] on textarea "Soovitame uuendada oma seadme operatsioonisüsteemi kõige värskema versioonini." at bounding box center [447, 553] width 423 height 17
paste textarea "Kui eelpool väljatoodud soovitustest pole abi, palume täpsustada, missugust sea…"
type textarea "Soovitame uuendada oma seadme operatsioonisüsteemi kõige värskema versioonini. …"
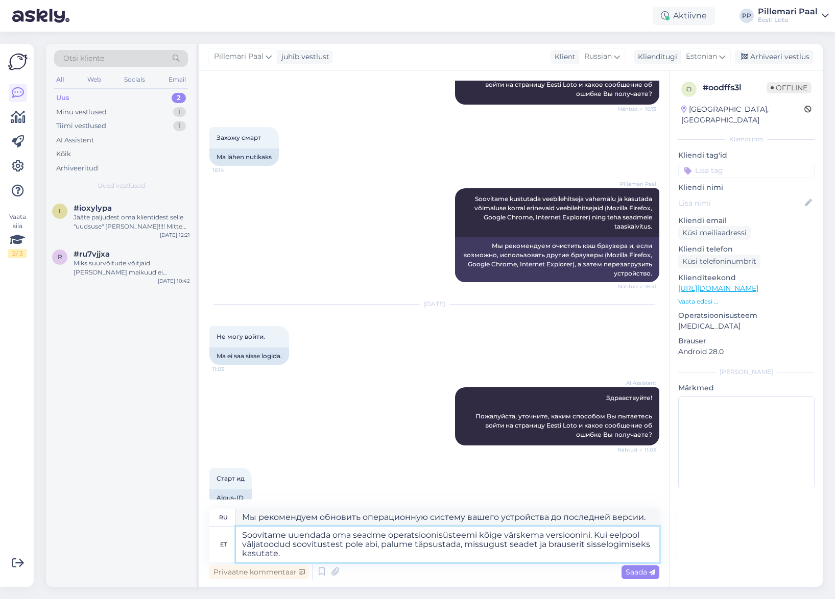
type textarea "Мы рекомендуем обновить операционную систему вашего устройства до последней вер…"
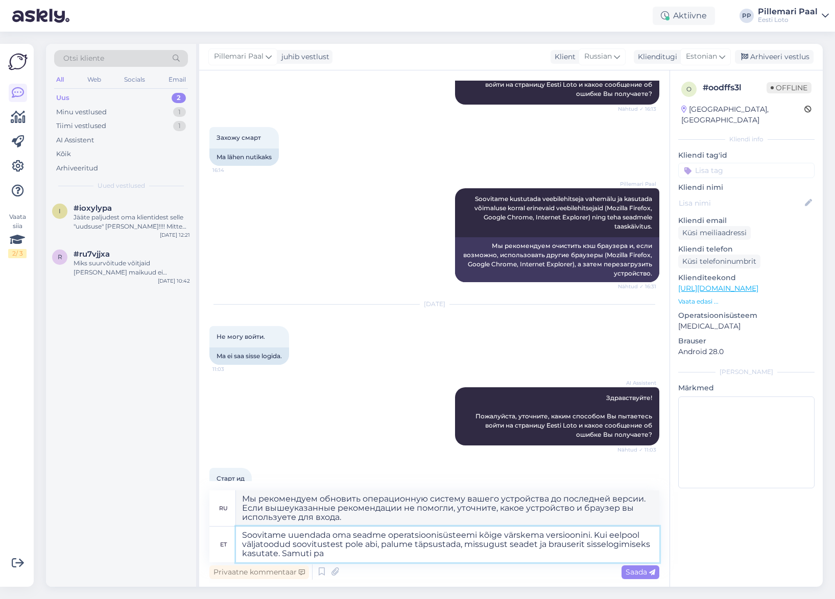
type textarea "Soovitame uuendada oma seadme operatsioonisüsteemi kõige värskema versioonini. …"
type textarea "Мы рекомендуем обновить операционную систему вашего устройства до последней вер…"
type textarea "Soovitame uuendada oma seadme operatsioonisüsteemi kõige värskema versioonini. …"
type textarea "Мы рекомендуем обновить операционную систему вашего устройства до последней вер…"
type textarea "Soovitame uuendada oma seadme operatsioonisüsteemi kõige värskema versioonini. …"
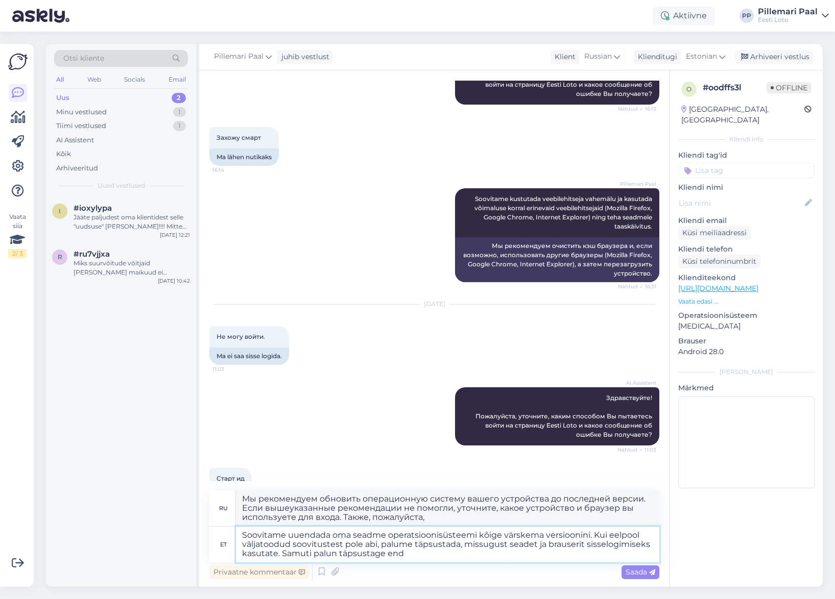
type textarea "Мы рекомендуем обновить операционную систему вашего устройства до последней вер…"
type textarea "Soovitame uuendada oma seadme operatsioonisüsteemi kõige värskema versioonini. …"
type textarea "Мы рекомендуем обновить операционную систему вашего устройства до последней вер…"
type textarea "Soovitame uuendada oma seadme operatsioonisüsteemi kõige värskema versioonini. …"
type textarea "Рекомендуем обновить операционную систему вашего устройства до последней версии…"
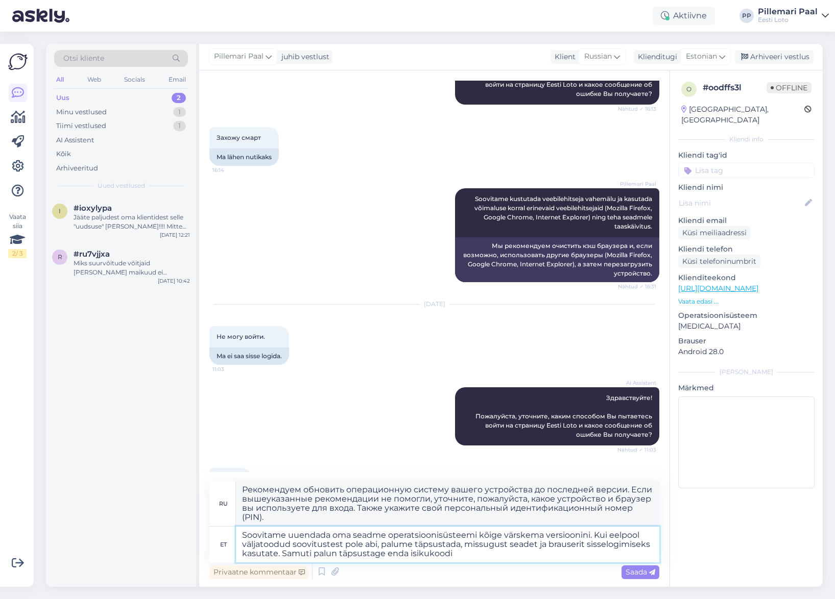
type textarea "Soovitame uuendada oma seadme operatsioonisüsteemi kõige värskema versioonini. …"
type textarea "Мы рекомендуем обновить операционную систему вашего устройства до последней вер…"
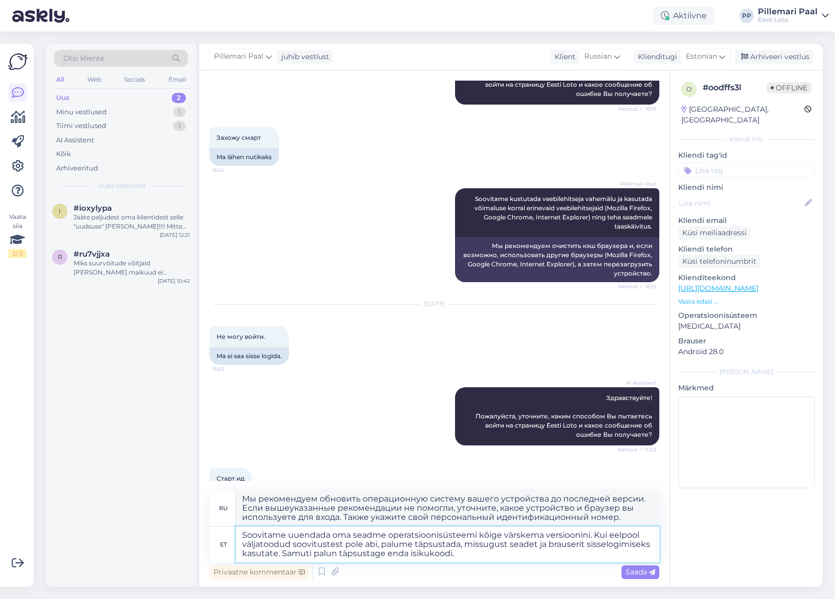
scroll to position [186, 0]
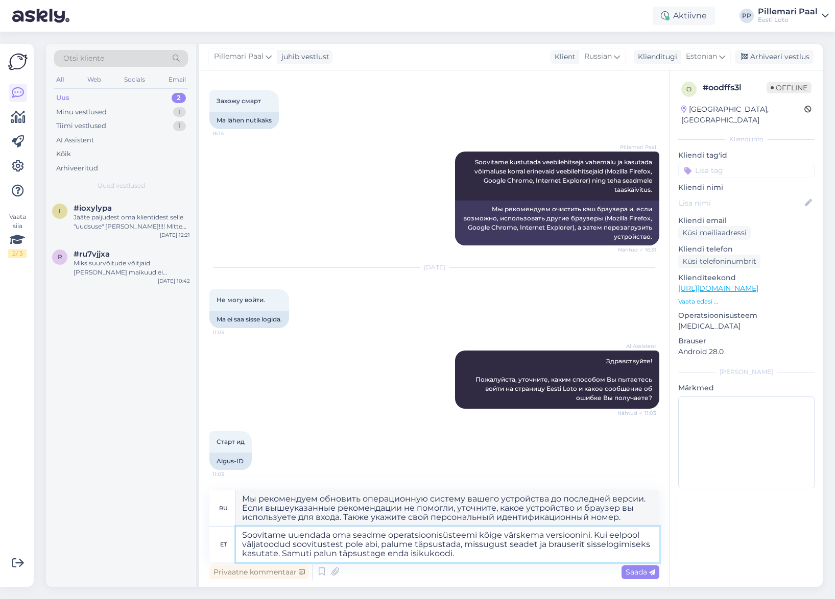
click at [482, 557] on textarea "Soovitame uuendada oma seadme operatsioonisüsteemi kõige värskema versioonini. …" at bounding box center [447, 545] width 423 height 36
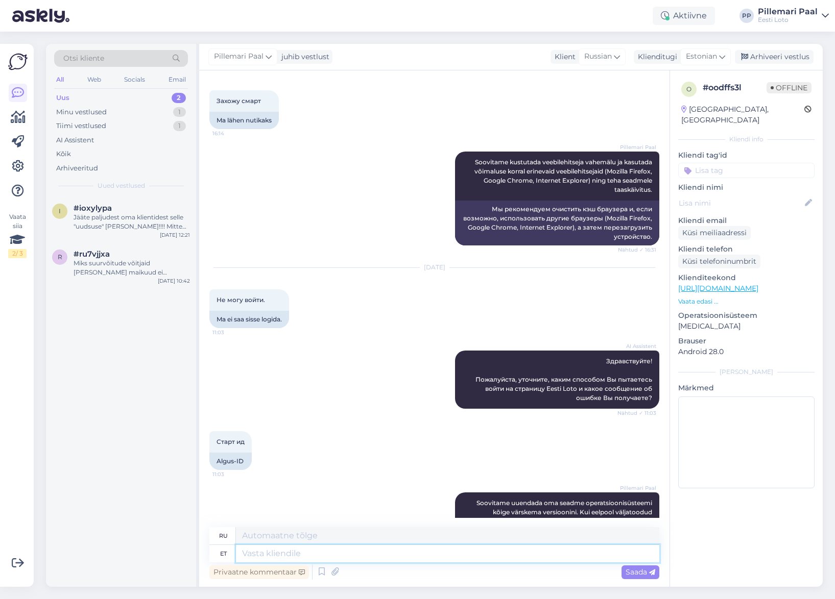
scroll to position [294, 0]
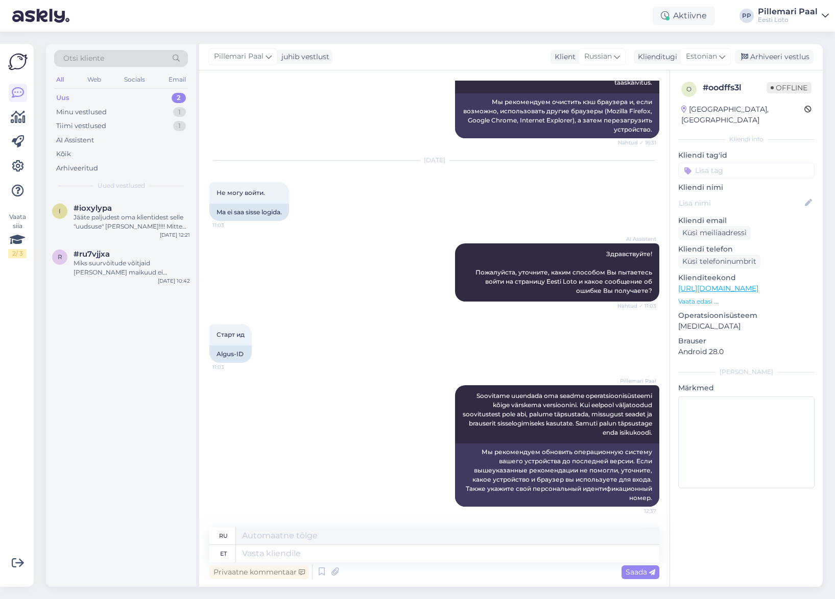
click at [712, 163] on input at bounding box center [746, 170] width 136 height 15
type input "smart"
click at [730, 194] on span "Smart-ID probleem" at bounding box center [725, 197] width 60 height 6
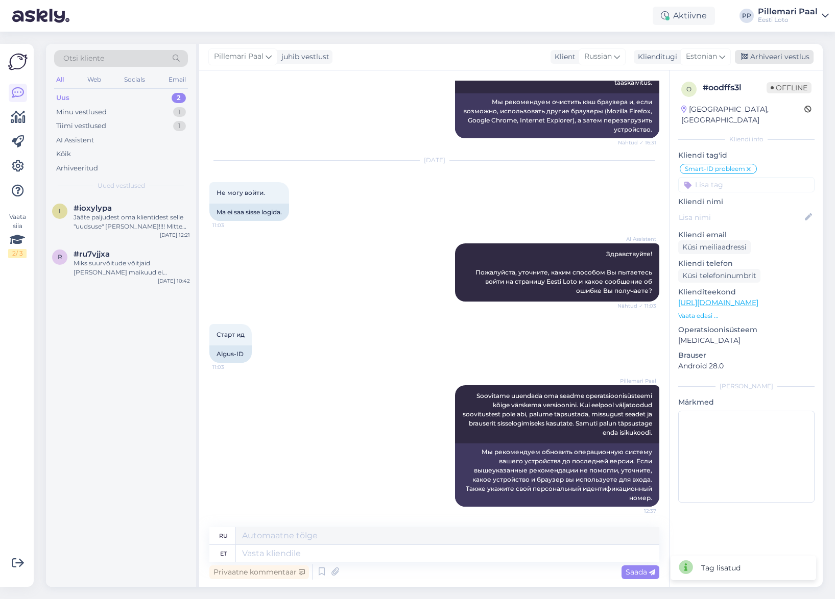
click at [776, 58] on div "Arhiveeri vestlus" at bounding box center [774, 57] width 79 height 14
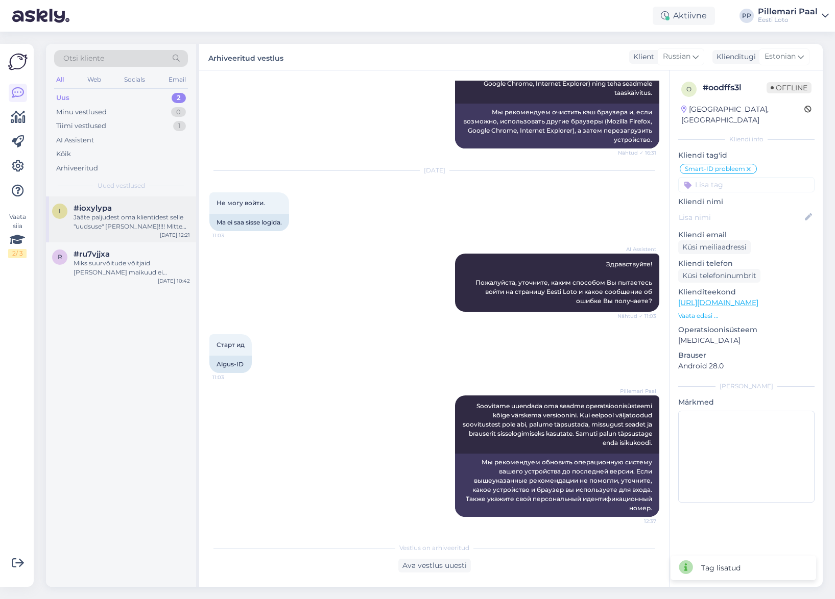
click at [117, 224] on div "Jääte paljudest oma klientidest selle "uudsuse" [PERSON_NAME]!!!! Mitte kuskil …" at bounding box center [132, 222] width 116 height 18
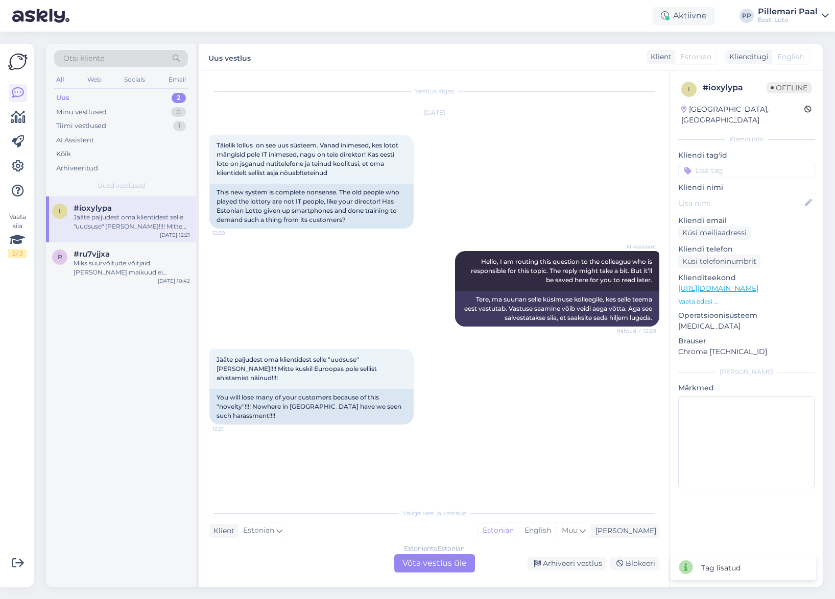
scroll to position [0, 0]
click at [120, 264] on div "Miks suurvõitude võitjaid [PERSON_NAME] maikuud ei avalikustata" at bounding box center [132, 268] width 116 height 18
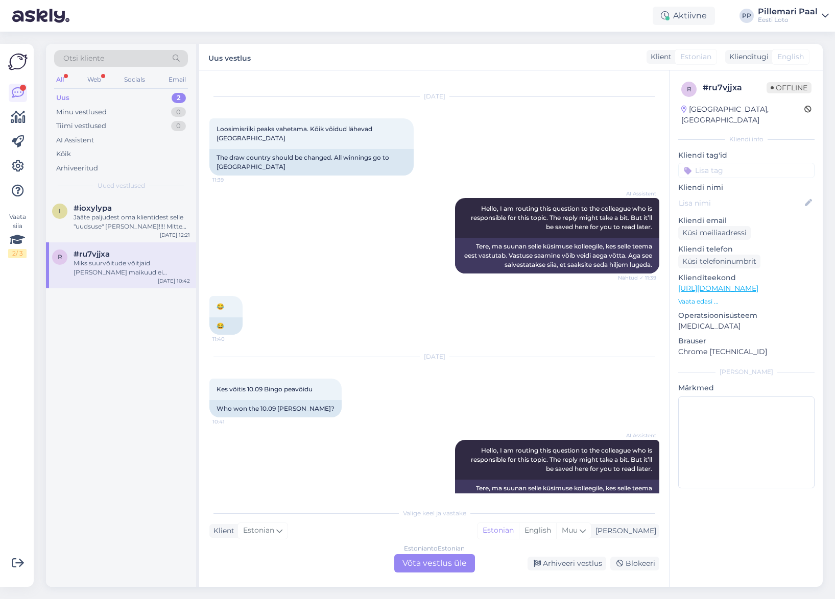
scroll to position [111, 0]
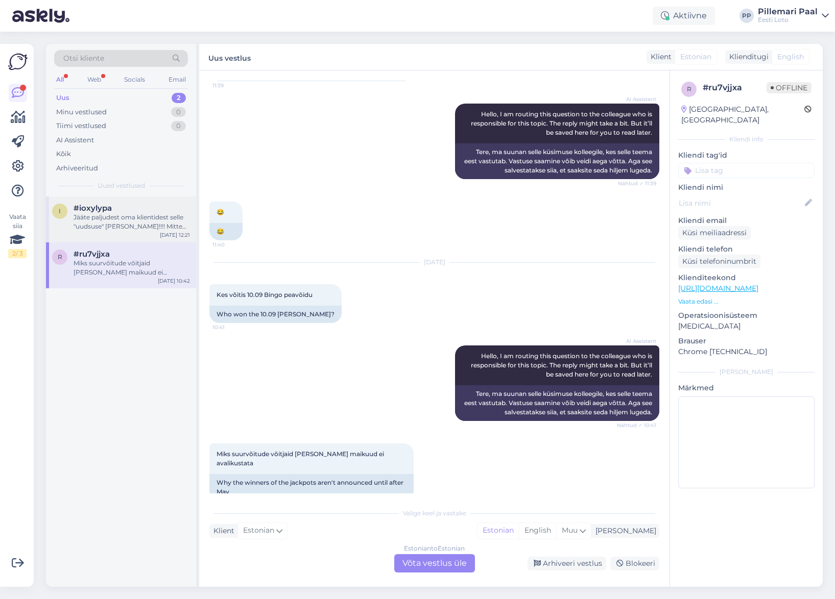
click at [131, 208] on div "#ioxylypa" at bounding box center [132, 208] width 116 height 9
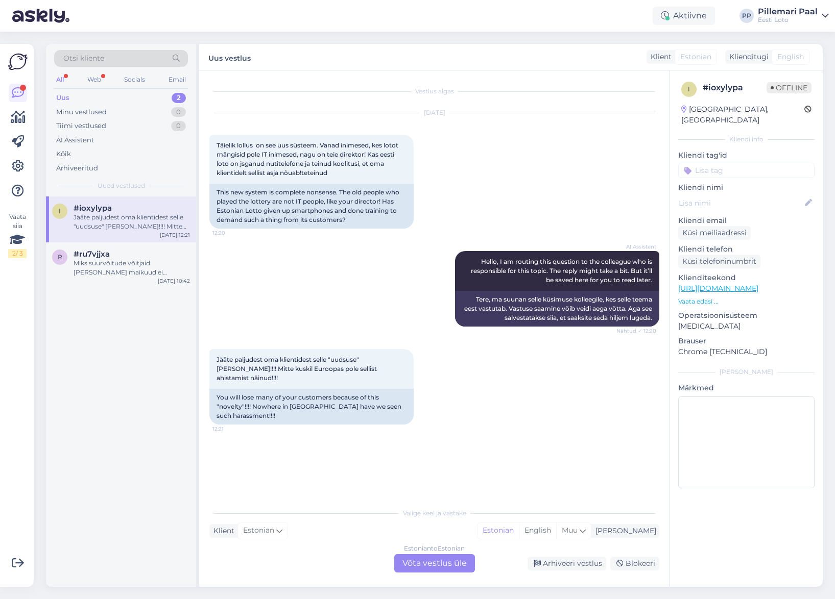
click at [452, 565] on div "Estonian to Estonian Võta vestlus üle" at bounding box center [434, 563] width 81 height 18
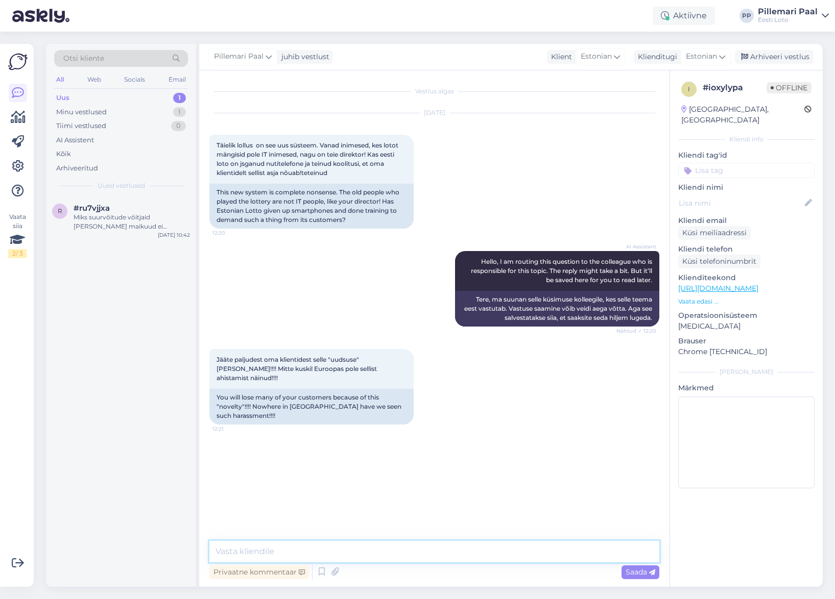
click at [388, 545] on textarea at bounding box center [434, 551] width 450 height 21
type textarea "Et saaksime Teile vastata, palun täpsustage oma küsimust."
drag, startPoint x: 479, startPoint y: 554, endPoint x: 489, endPoint y: 559, distance: 10.5
click at [479, 554] on textarea "Et saaksime Teile vastata, palun täpsustage oma küsimust." at bounding box center [434, 551] width 450 height 21
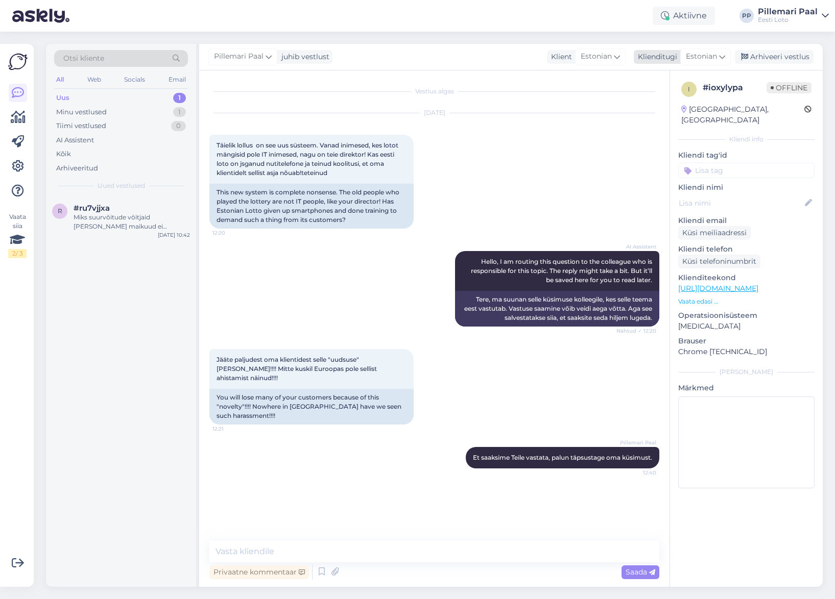
click at [760, 55] on div "Arhiveeri vestlus" at bounding box center [774, 57] width 79 height 14
click at [133, 222] on div "Miks suurvõitude võitjaid [PERSON_NAME] maikuud ei avalikustata" at bounding box center [132, 222] width 116 height 18
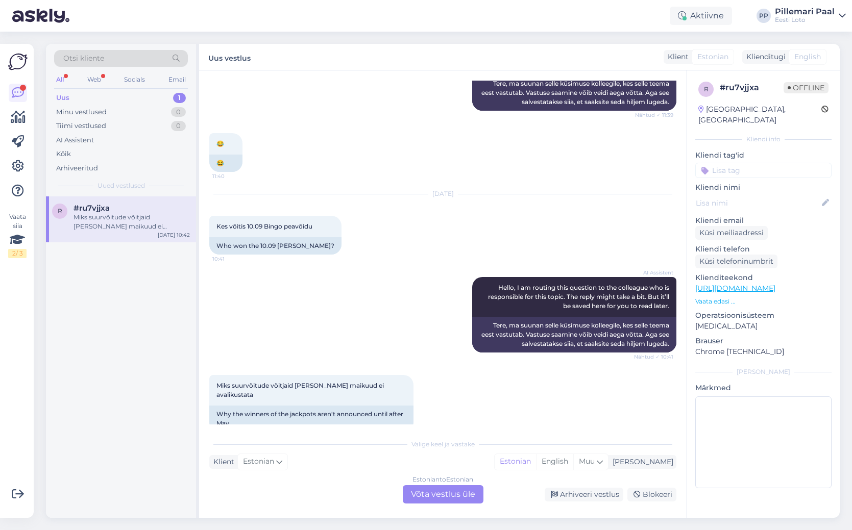
scroll to position [180, 0]
click at [441, 495] on div "Estonian to Estonian Võta vestlus üle" at bounding box center [443, 494] width 81 height 18
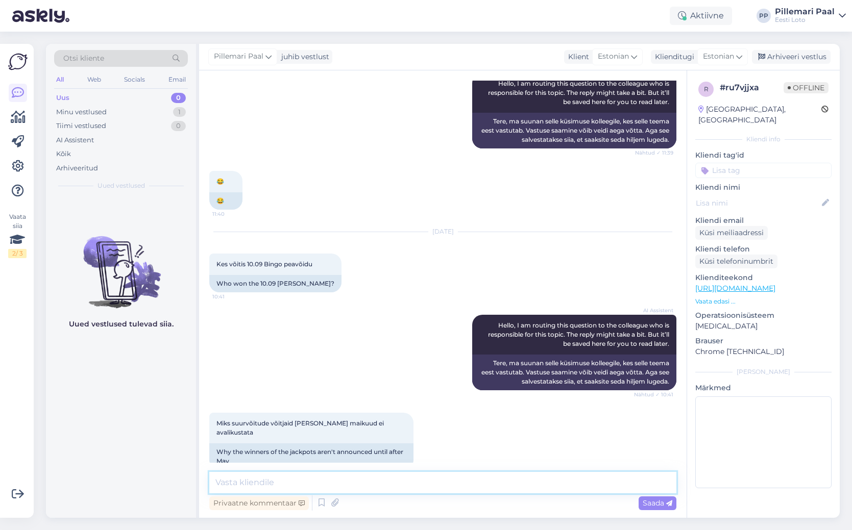
click at [284, 484] on textarea at bounding box center [442, 482] width 467 height 21
click at [442, 485] on textarea "Suurvõitude infot on plaanis uuendada lähipäevil." at bounding box center [442, 482] width 467 height 21
click at [466, 484] on textarea "Suurvõitude infot on plaanis uuendada lähipäevil." at bounding box center [442, 482] width 467 height 21
click at [562, 483] on textarea "Suurvõitude infot on plaanis uuendada lähipäevil. Septembris võidetud Bingo loto" at bounding box center [442, 482] width 467 height 21
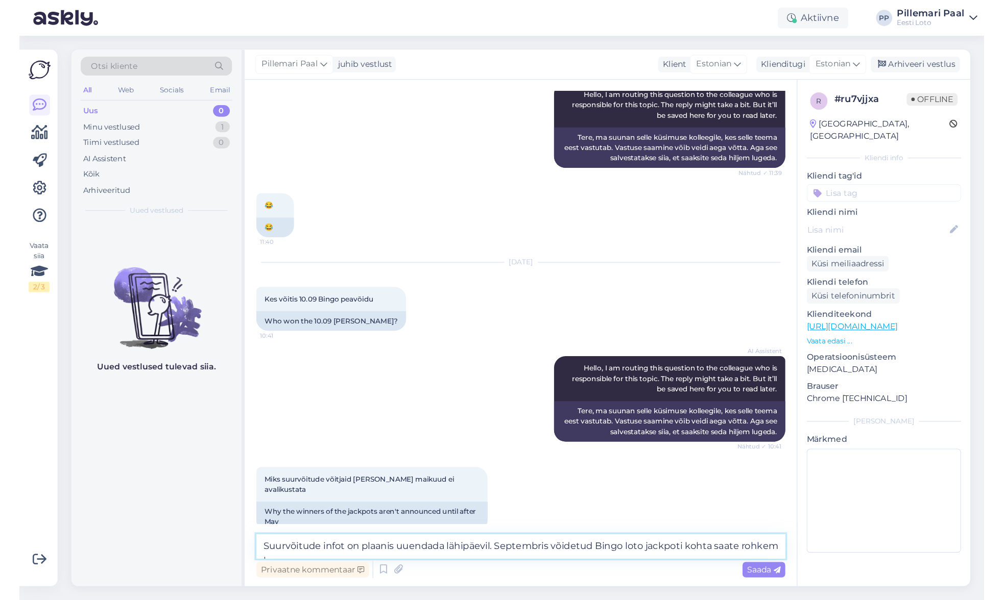
scroll to position [154, 0]
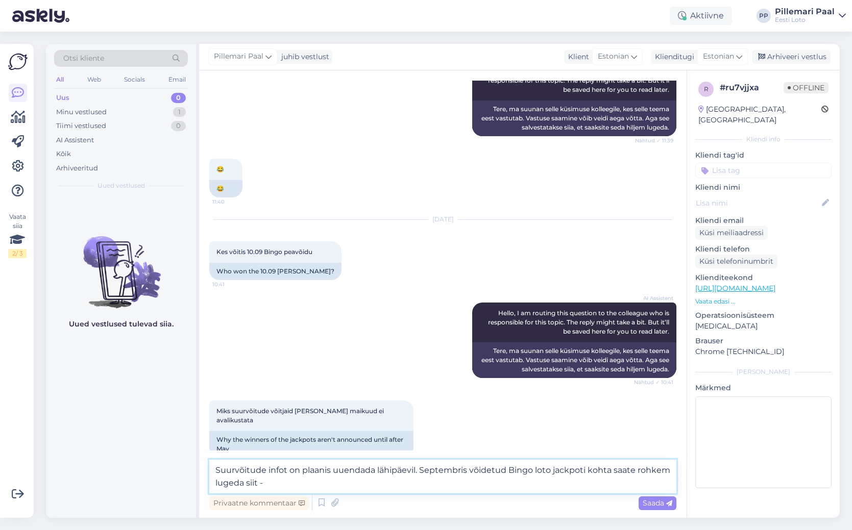
paste textarea "[URL][DOMAIN_NAME]"
type textarea "Suurvõitude infot on plaanis uuendada lähipäevil. Septembris võidetud Bingo lot…"
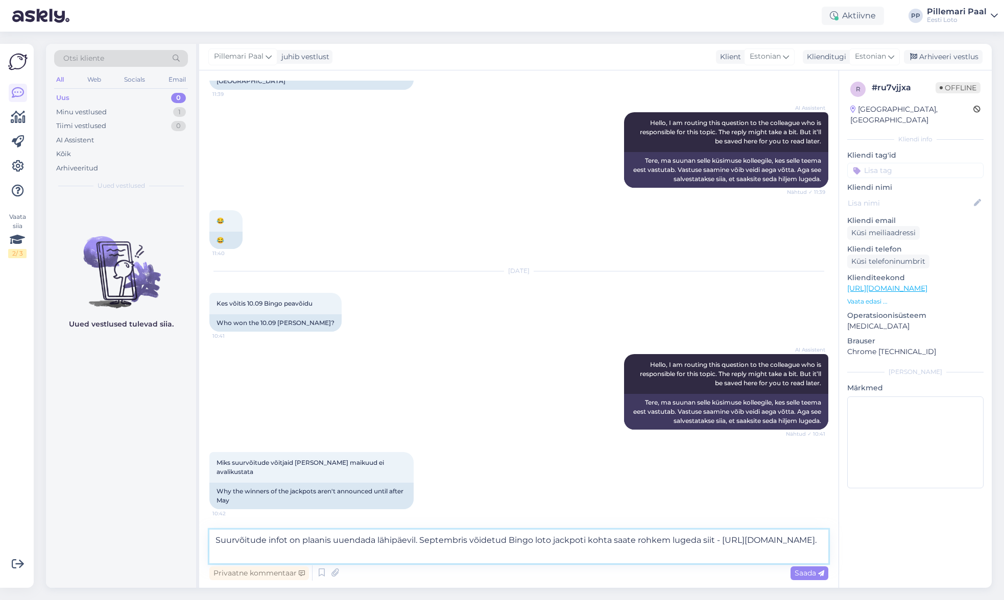
scroll to position [84, 0]
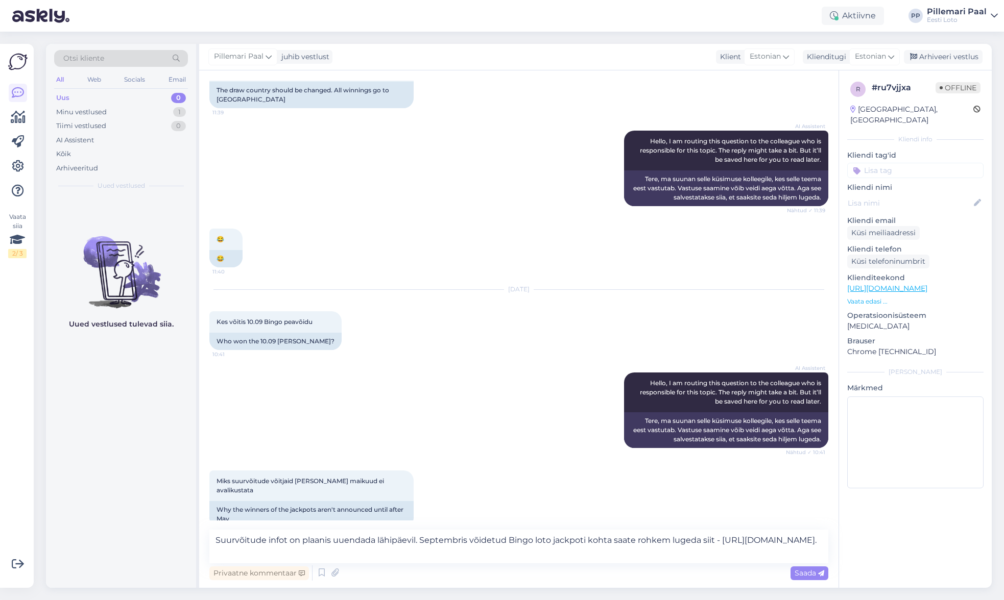
click at [804, 573] on span "Saada" at bounding box center [809, 573] width 30 height 9
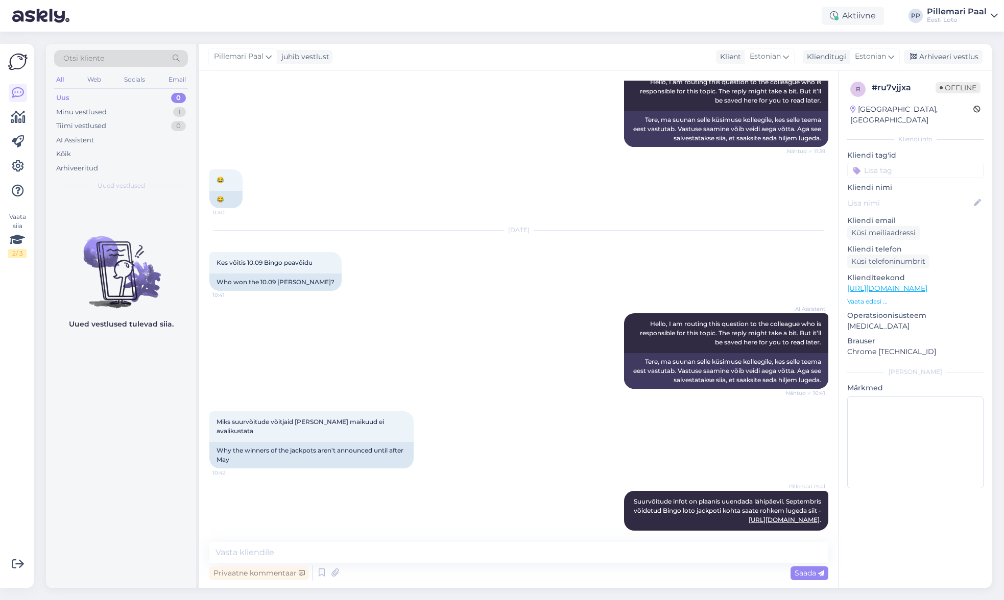
click at [834, 163] on input at bounding box center [915, 170] width 136 height 15
type input "suurvõidud"
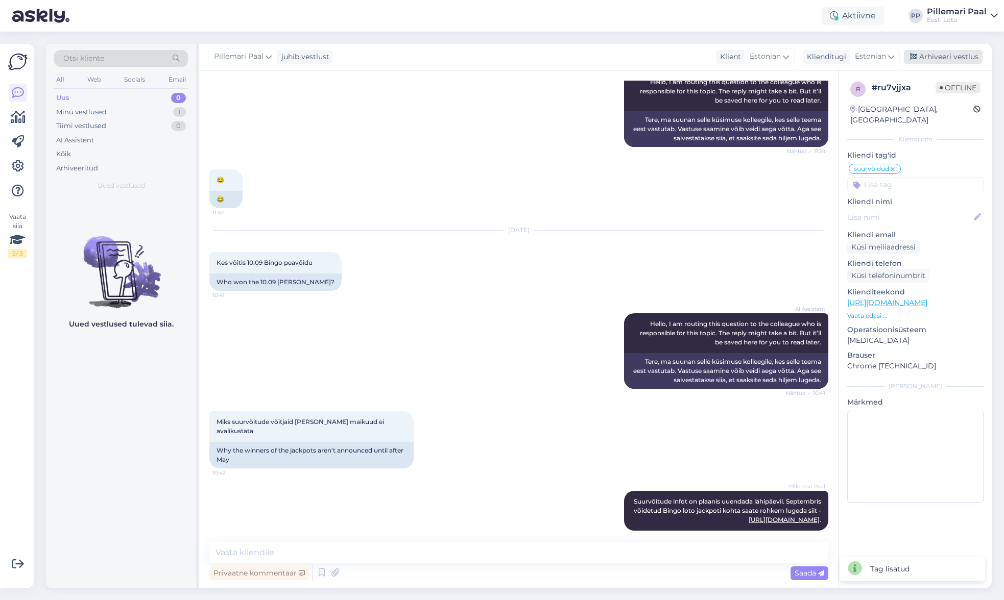
click at [834, 58] on div "Arhiveeri vestlus" at bounding box center [943, 57] width 79 height 14
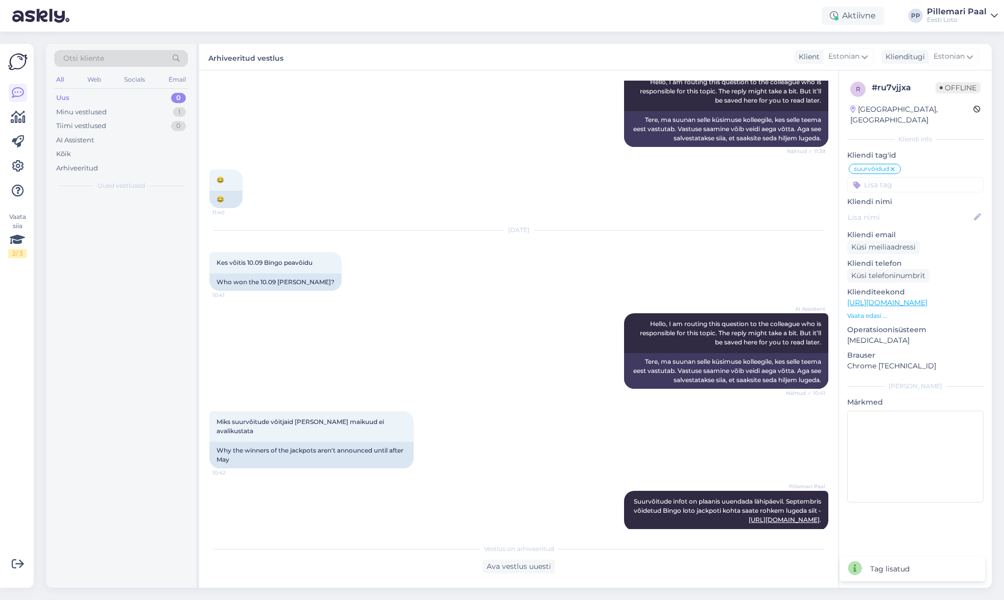
scroll to position [147, 0]
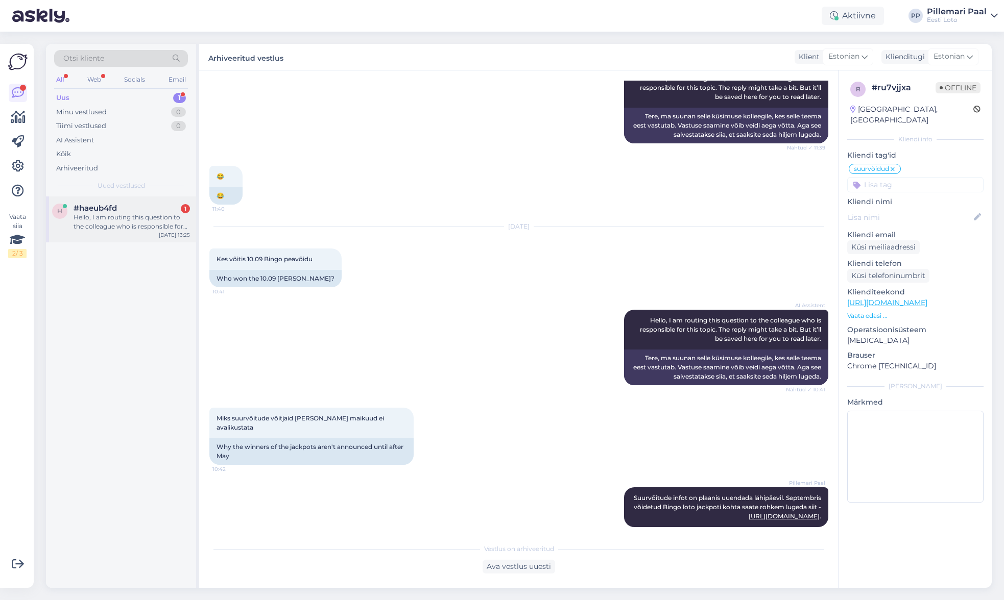
click at [114, 214] on div "Hello, I am routing this question to the colleague who is responsible for this …" at bounding box center [132, 222] width 116 height 18
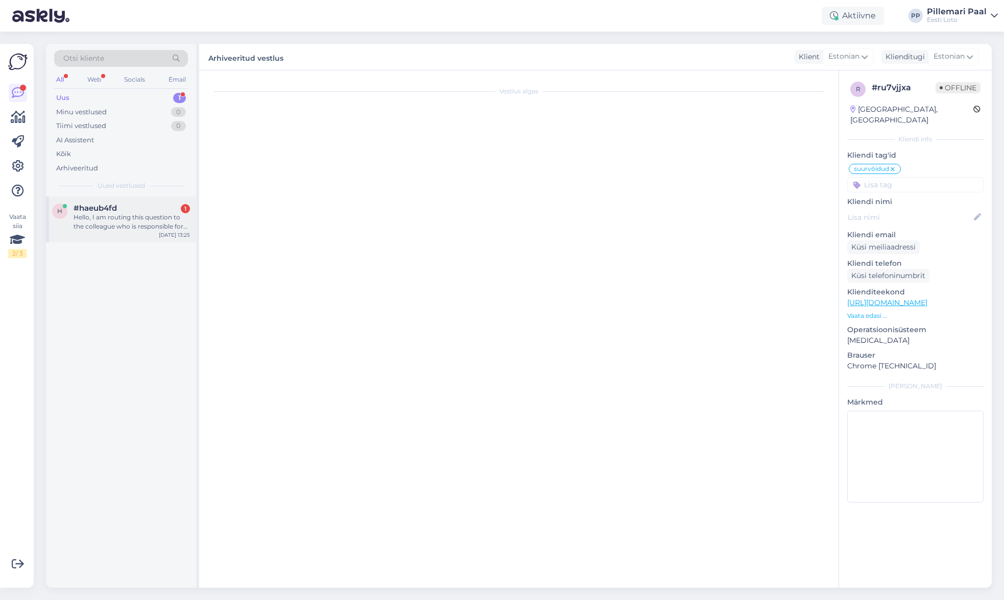
scroll to position [0, 0]
